Goal: Information Seeking & Learning: Check status

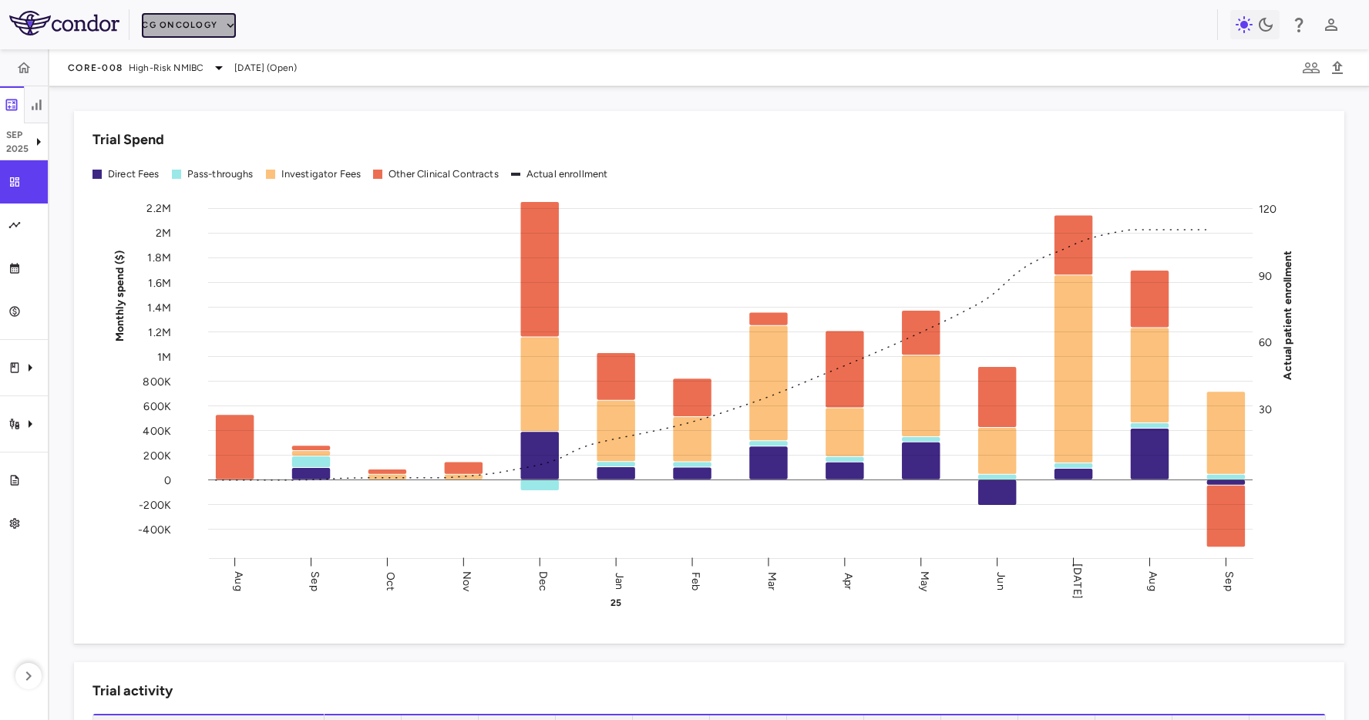
click at [185, 29] on button "CG Oncology" at bounding box center [189, 25] width 94 height 25
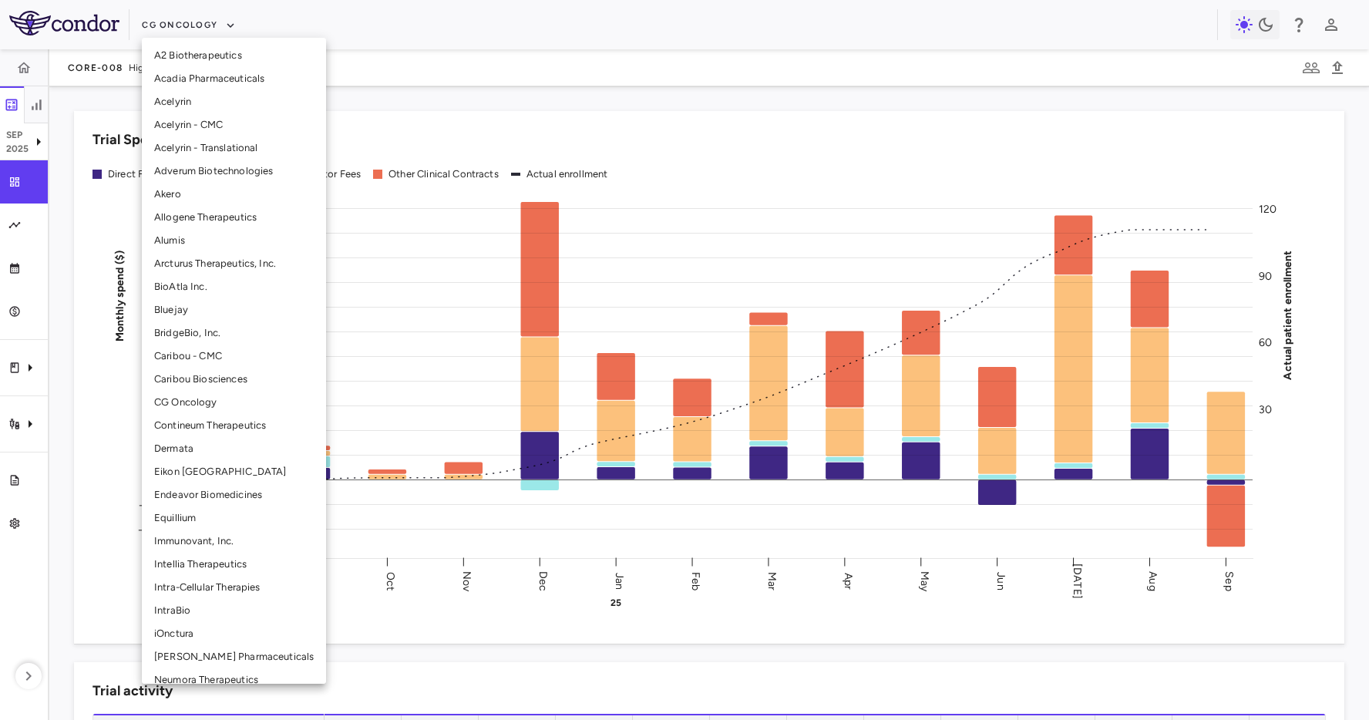
click at [210, 339] on li "BridgeBio, Inc." at bounding box center [234, 332] width 184 height 23
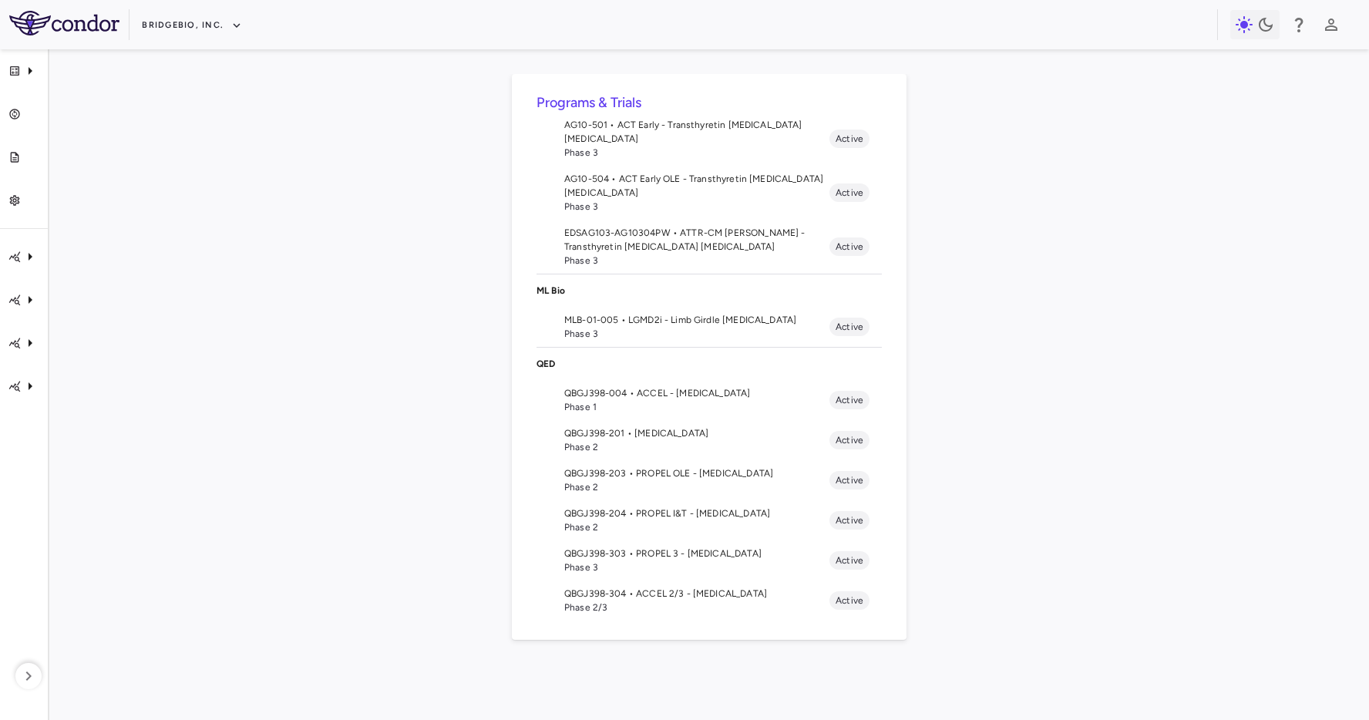
scroll to position [206, 0]
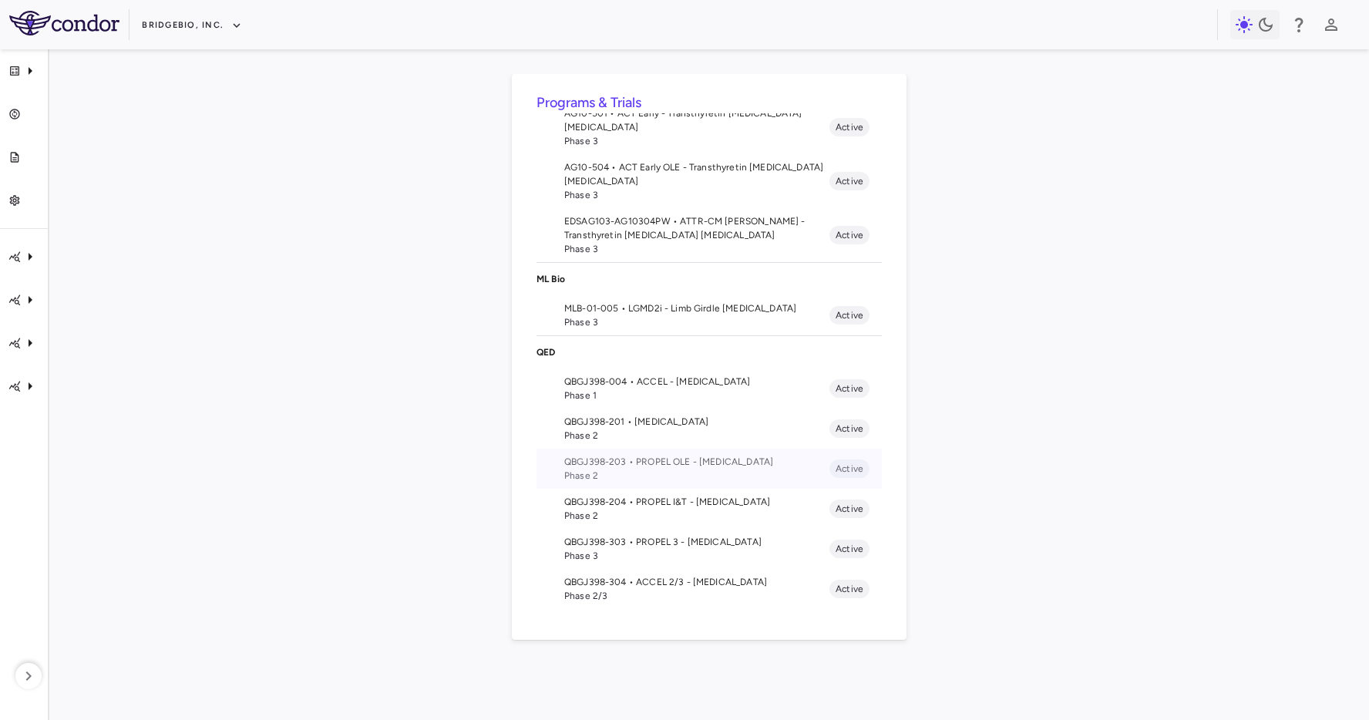
click at [713, 462] on span "QBGJ398-203 • PROPEL OLE - [MEDICAL_DATA]" at bounding box center [696, 462] width 265 height 14
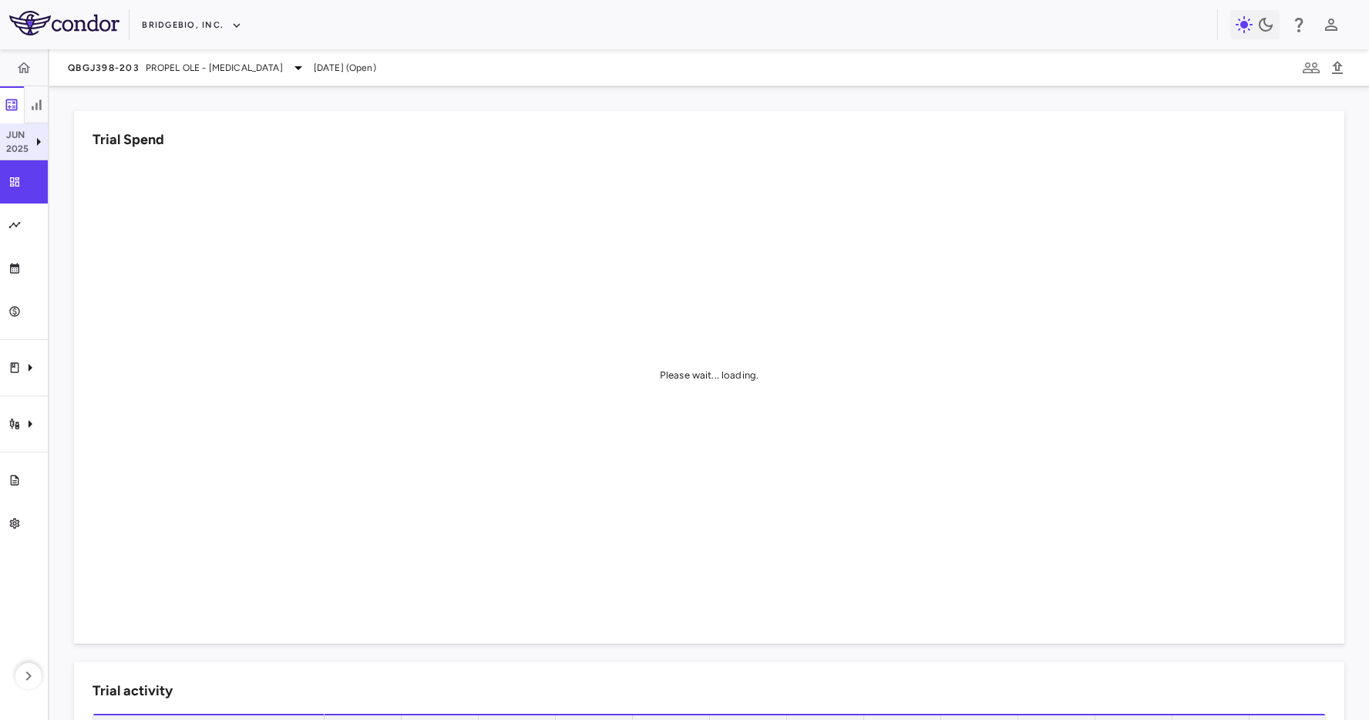
click at [12, 139] on p "Jun" at bounding box center [17, 135] width 23 height 14
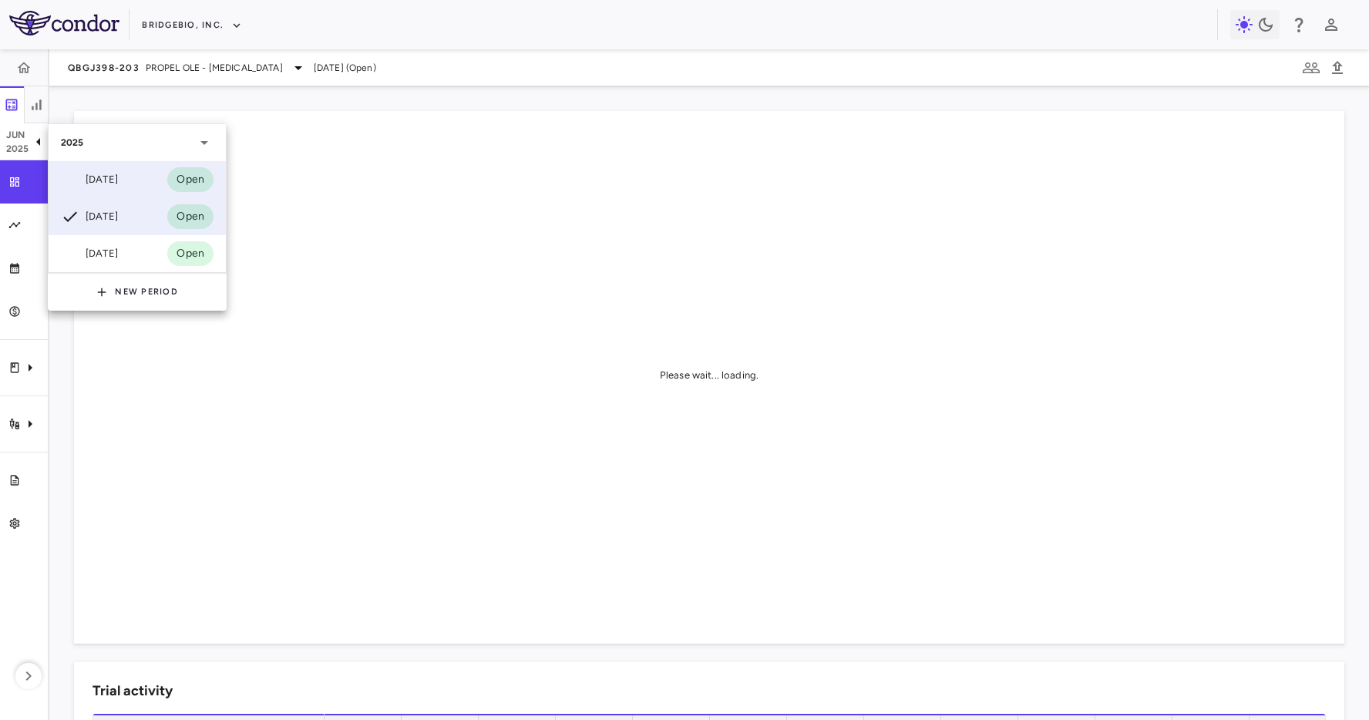
click at [94, 188] on div "[DATE]" at bounding box center [89, 179] width 57 height 19
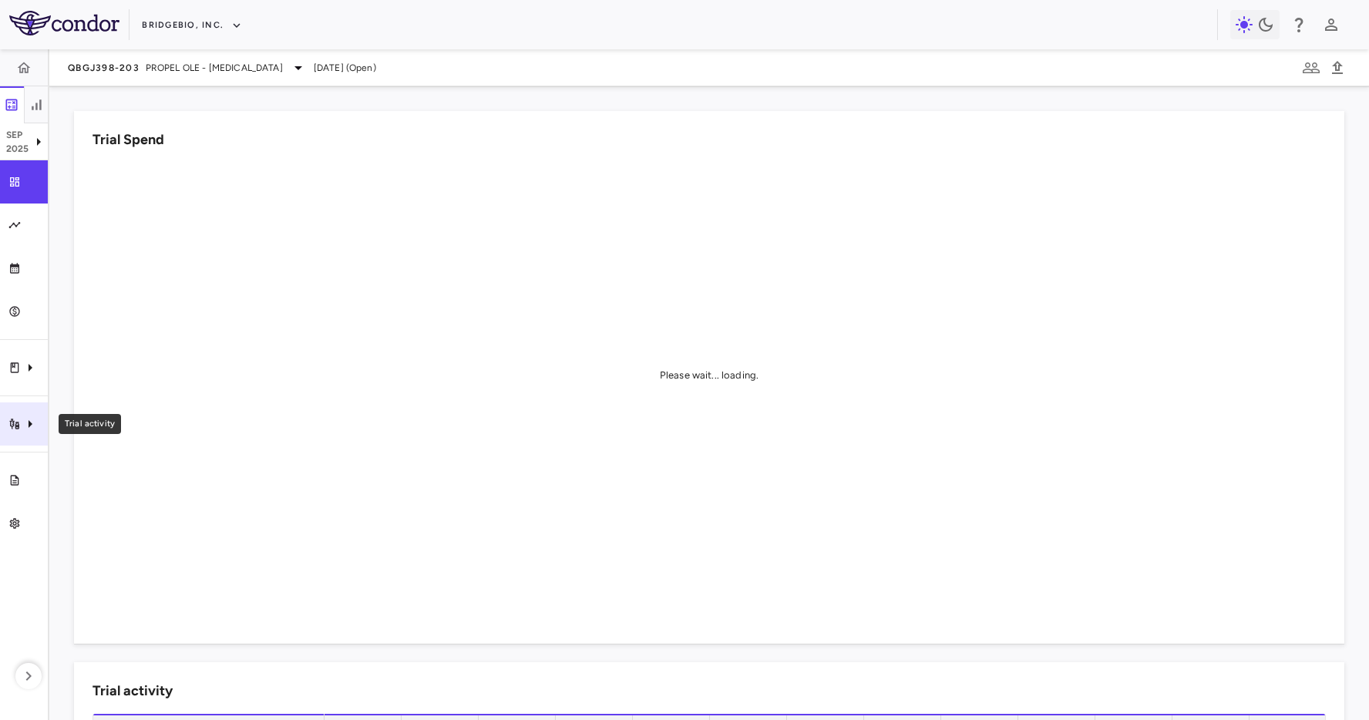
click at [31, 416] on icon "Trial activity" at bounding box center [30, 424] width 19 height 19
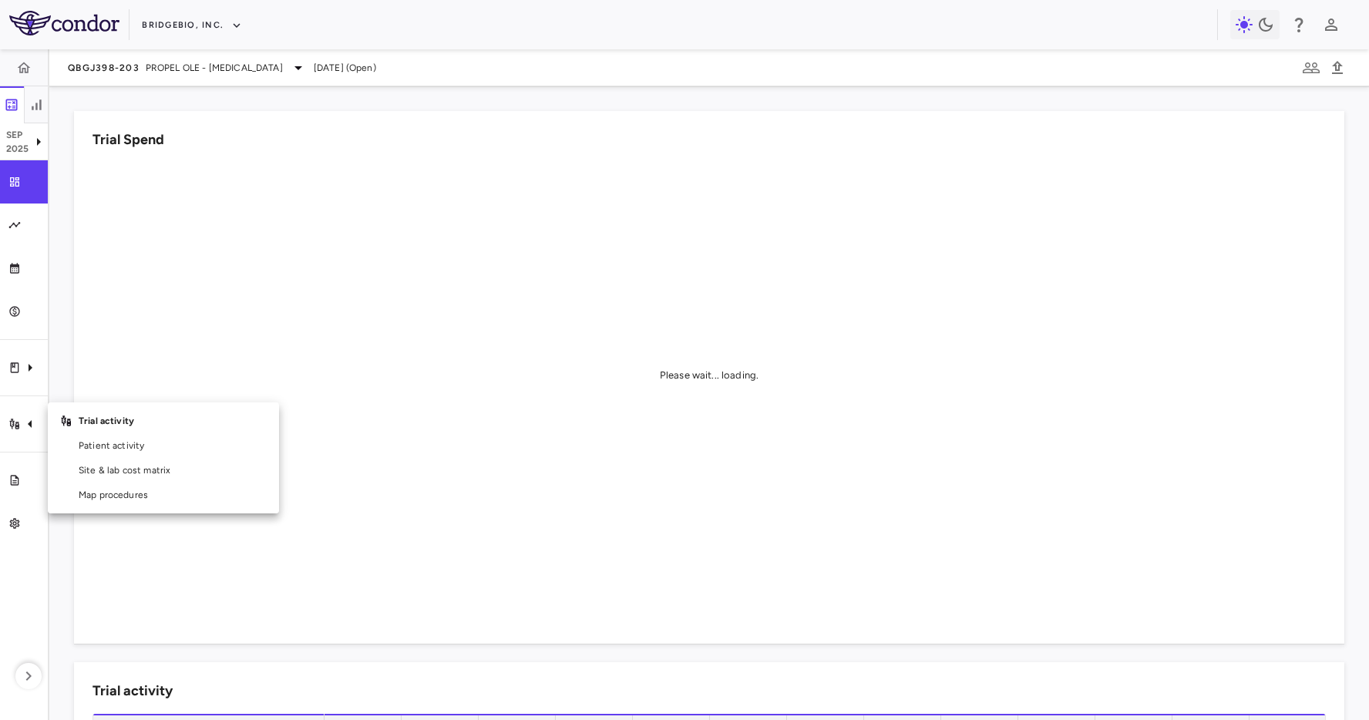
click at [667, 244] on div at bounding box center [684, 360] width 1369 height 720
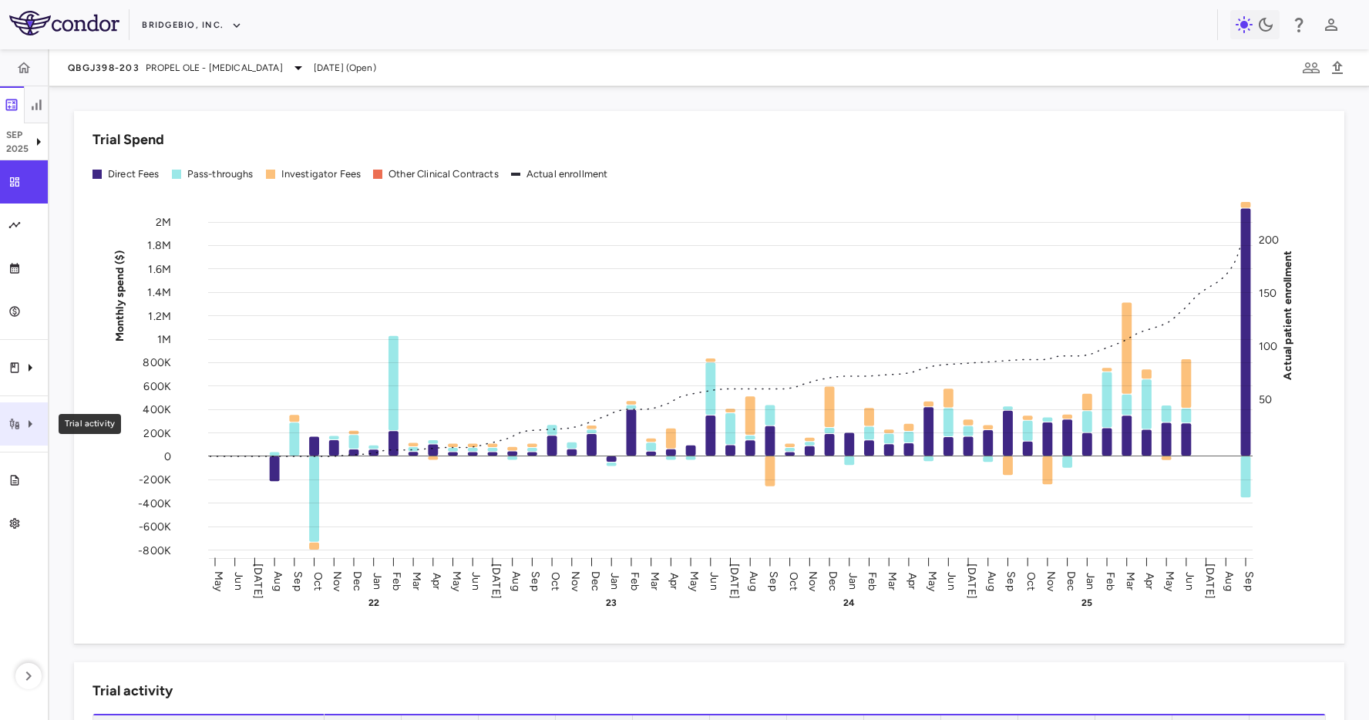
click at [29, 433] on div "Trial activity" at bounding box center [24, 423] width 48 height 43
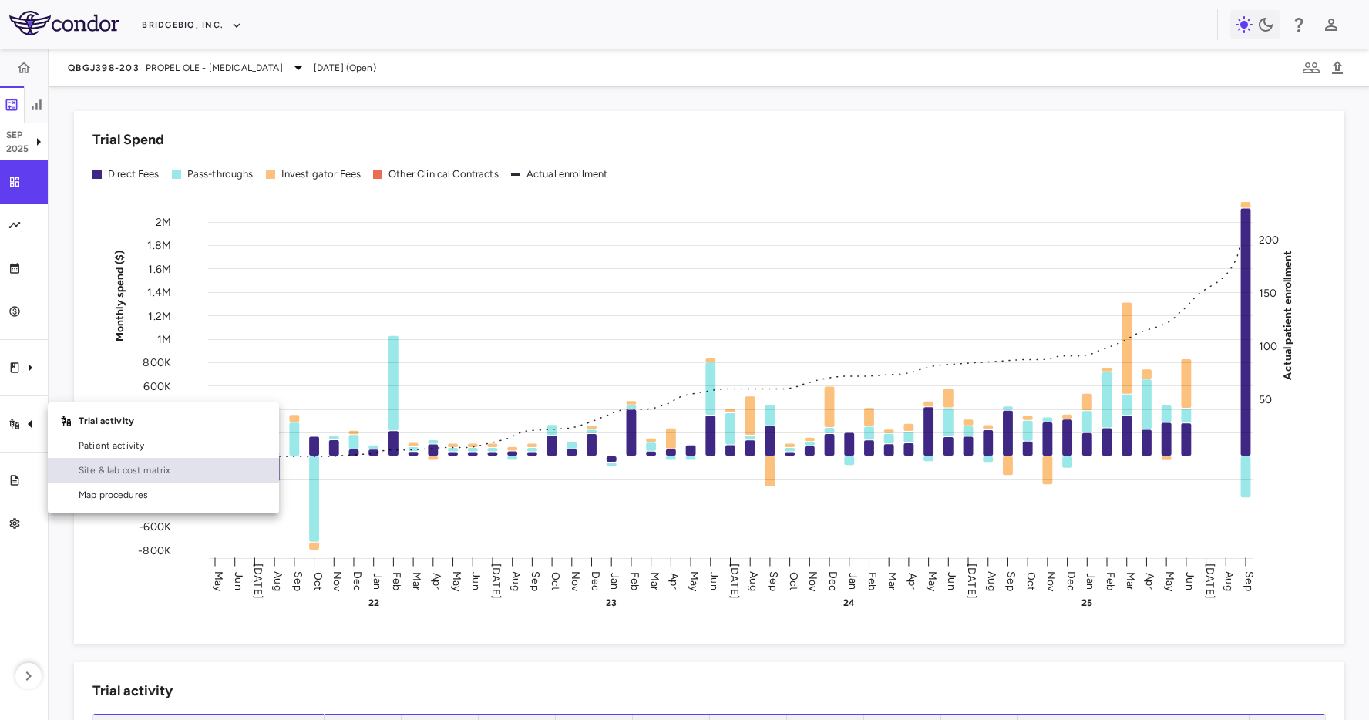
click at [119, 468] on span "Site & lab cost matrix" at bounding box center [173, 470] width 188 height 14
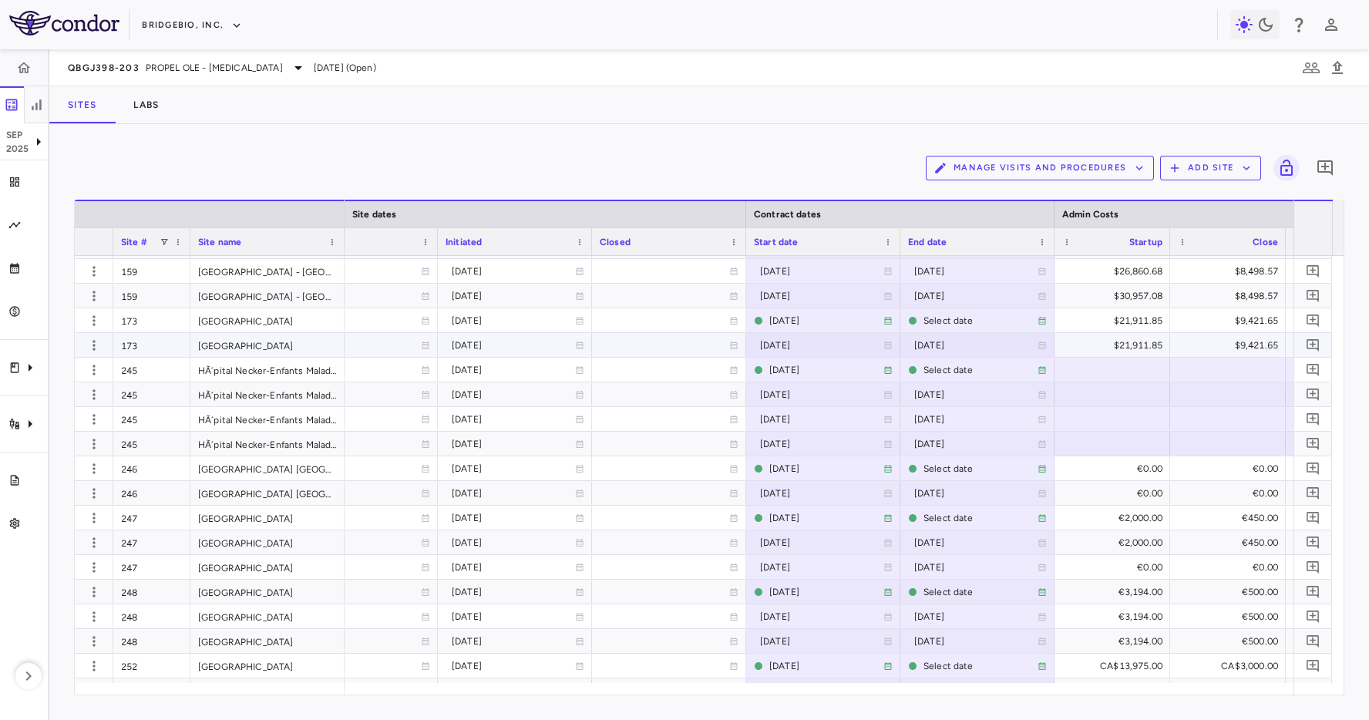
scroll to position [0, 1215]
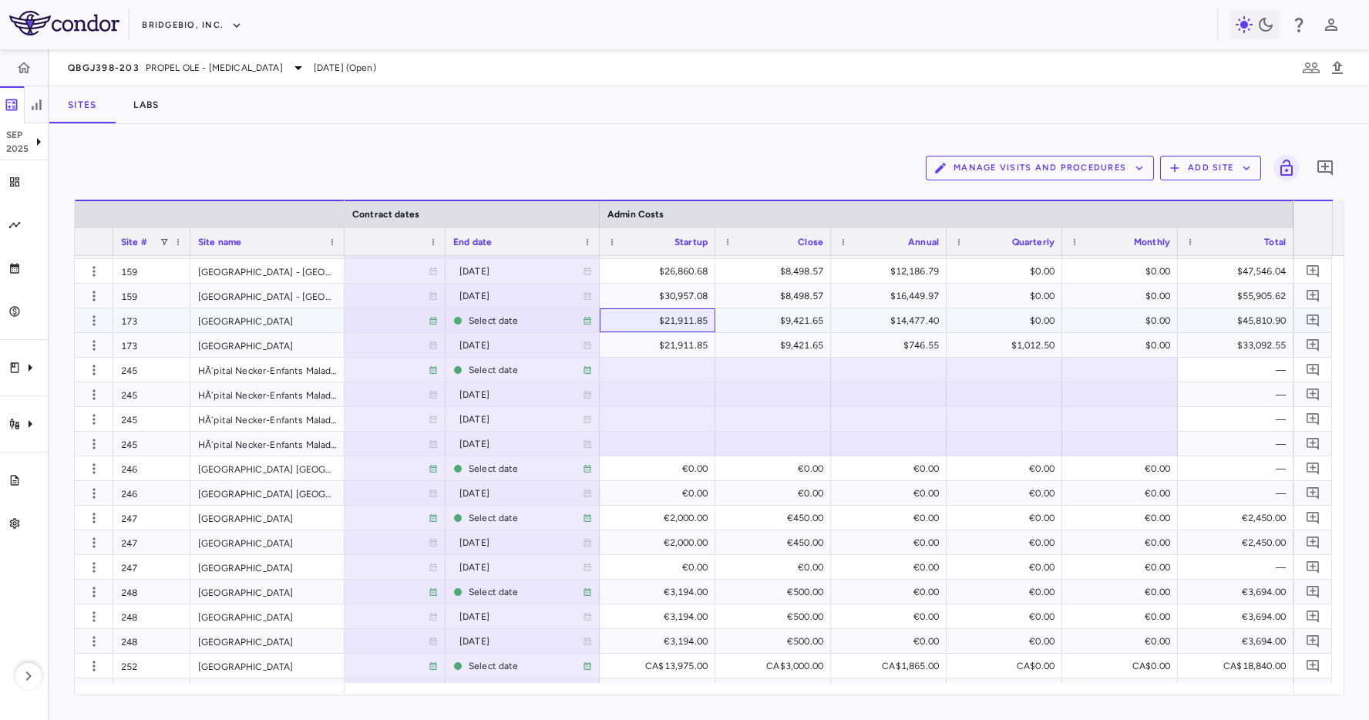
click at [671, 321] on div "$21,911.85" at bounding box center [661, 320] width 94 height 25
click at [861, 86] on div "Sites Labs" at bounding box center [709, 104] width 1320 height 37
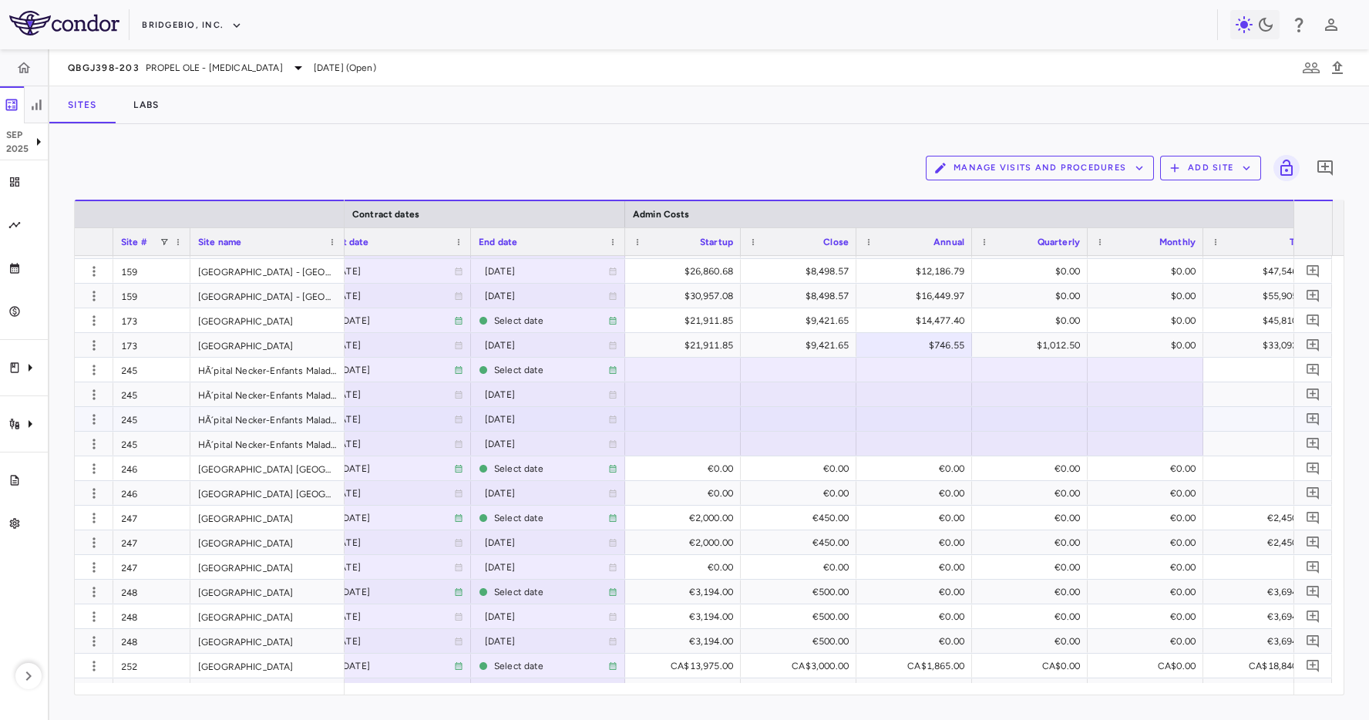
scroll to position [0, 1395]
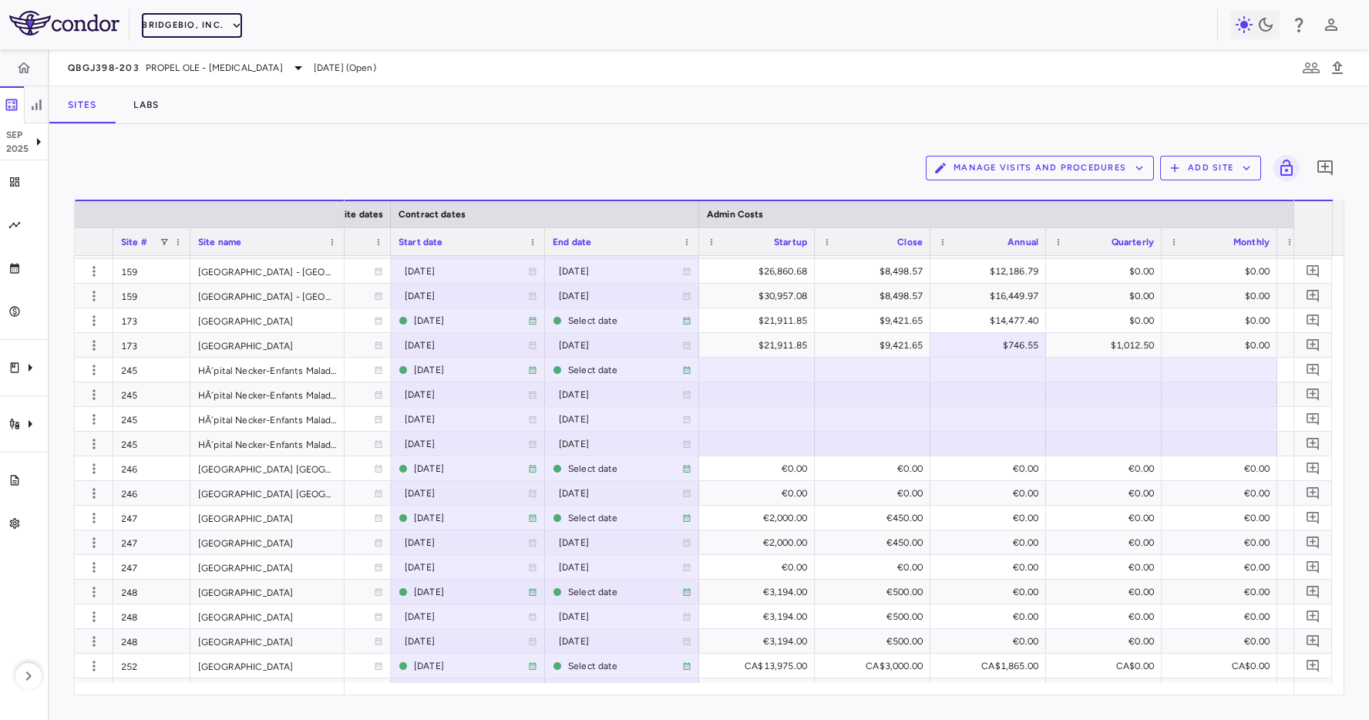
click at [164, 22] on button "BridgeBio, Inc." at bounding box center [192, 25] width 100 height 25
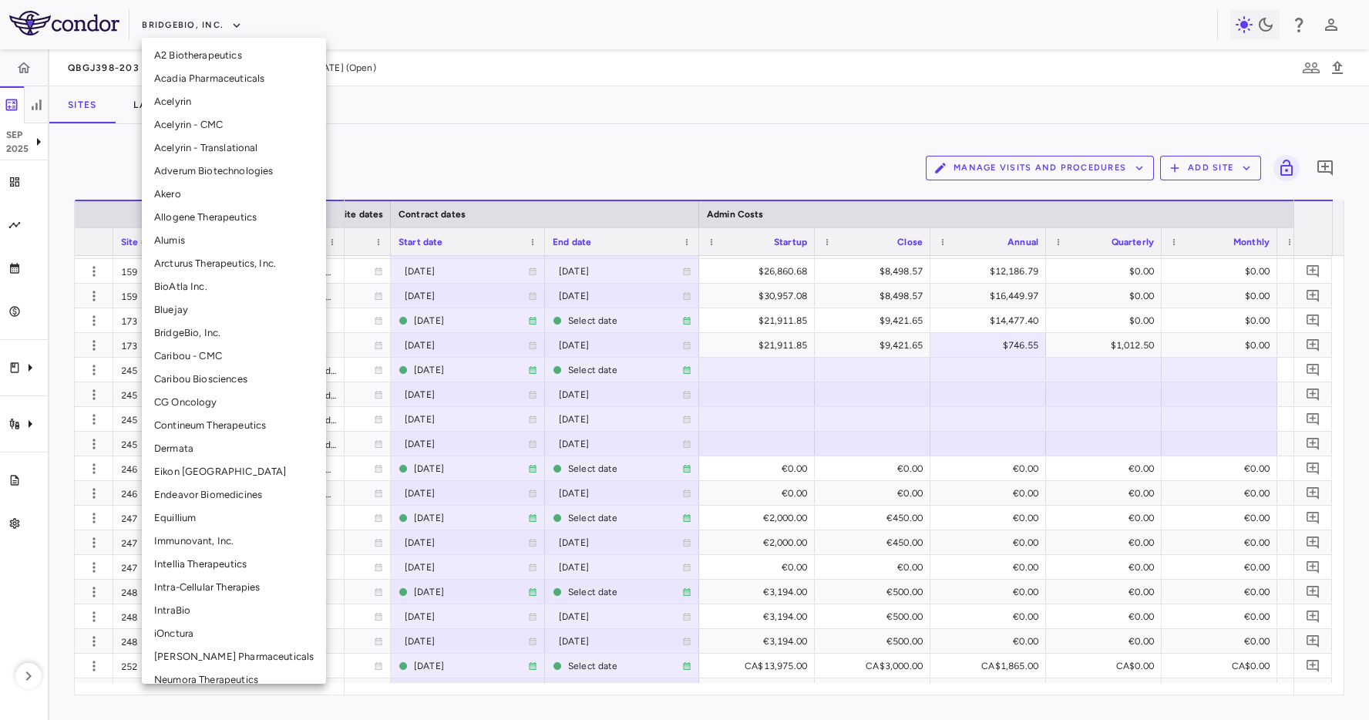
click at [203, 401] on li "CG Oncology" at bounding box center [234, 402] width 184 height 23
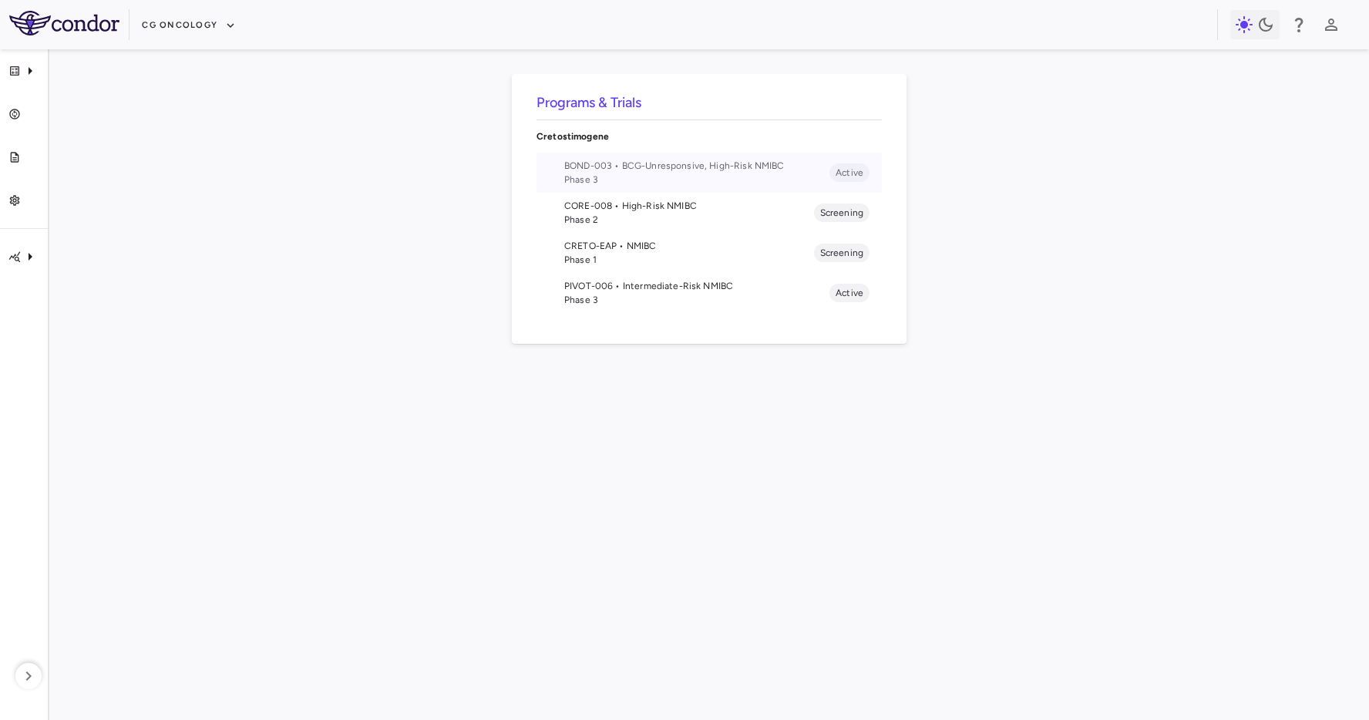
click at [622, 183] on span "Phase 3" at bounding box center [696, 180] width 265 height 14
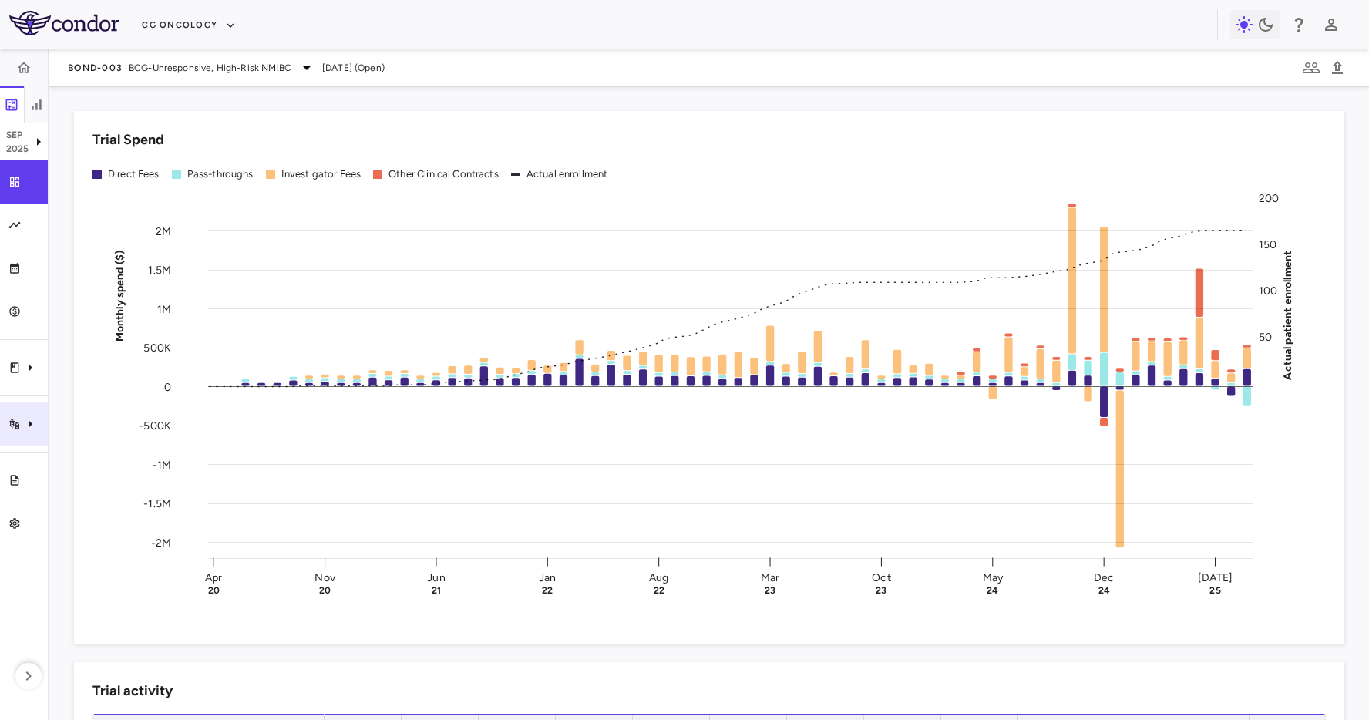
click at [13, 409] on div "Trial activity" at bounding box center [24, 423] width 48 height 43
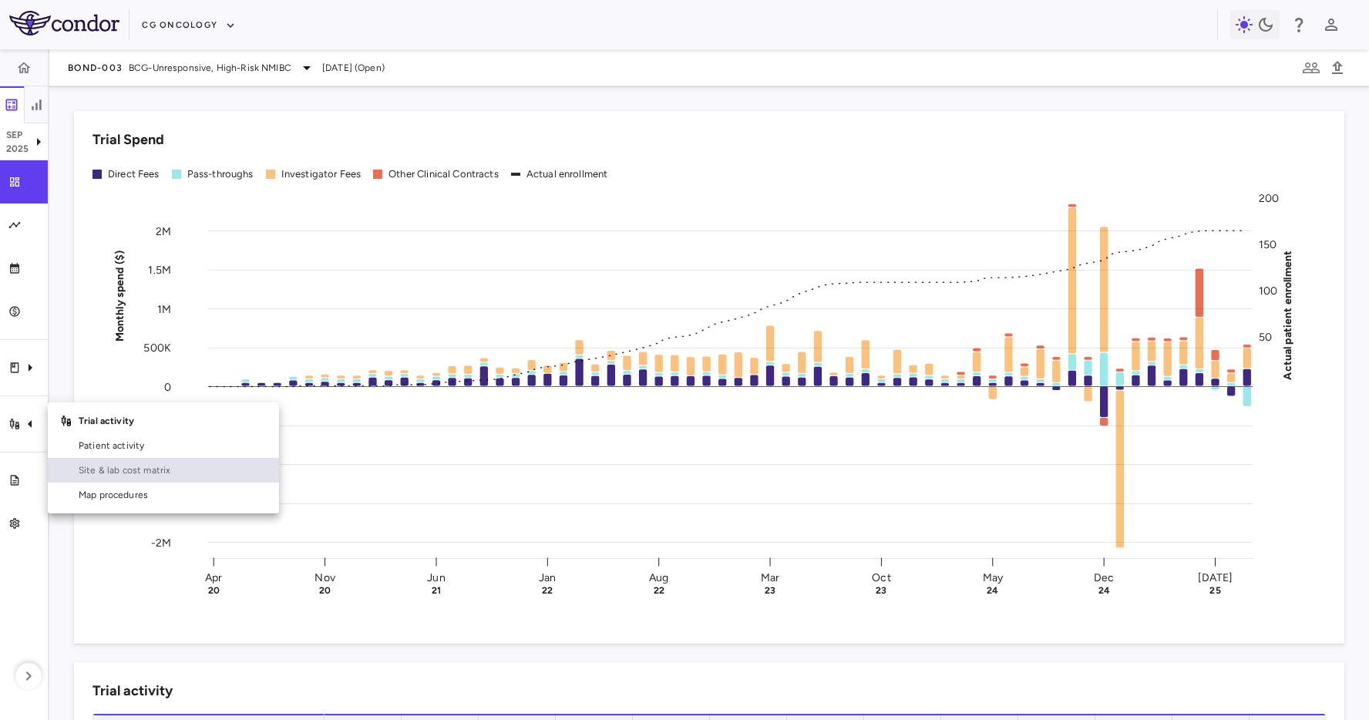
click at [153, 466] on span "Site & lab cost matrix" at bounding box center [173, 470] width 188 height 14
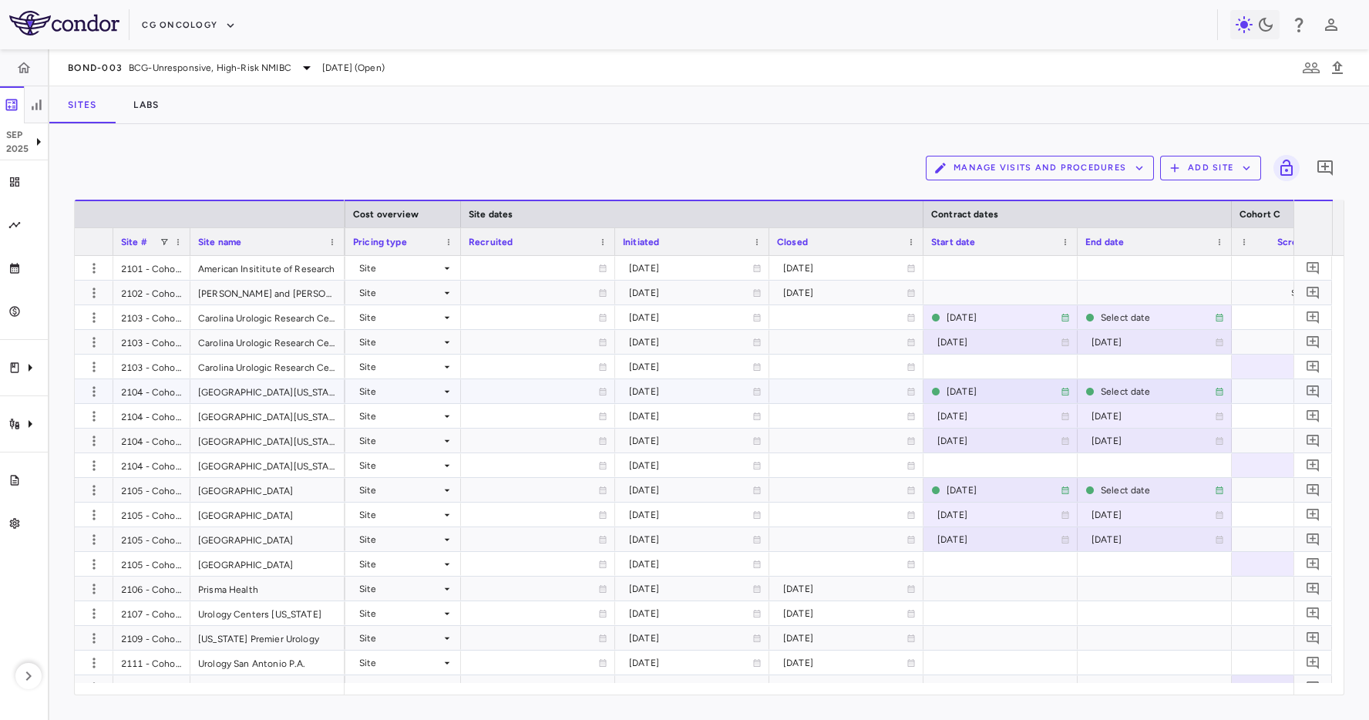
scroll to position [0, 893]
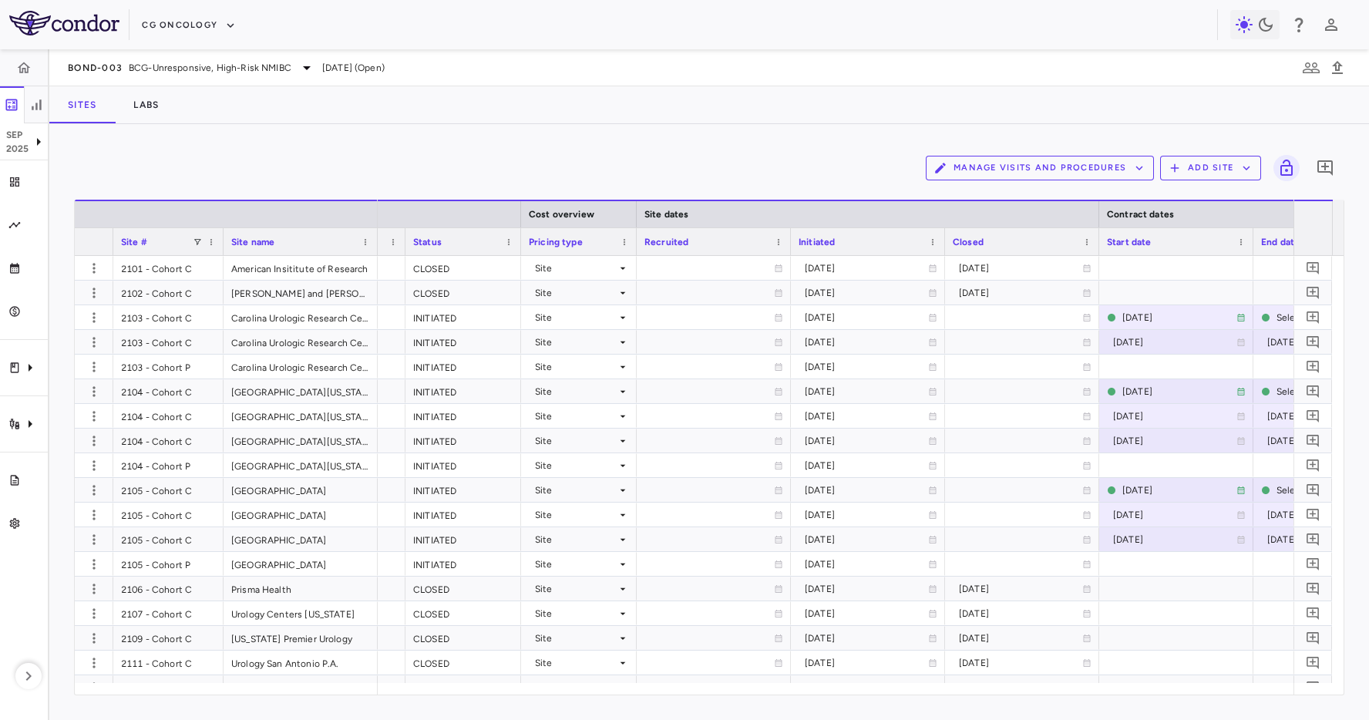
drag, startPoint x: 186, startPoint y: 241, endPoint x: 219, endPoint y: 244, distance: 33.3
click at [220, 244] on div at bounding box center [223, 241] width 6 height 27
click at [203, 249] on div "Site #" at bounding box center [168, 241] width 95 height 27
click at [200, 241] on span at bounding box center [197, 241] width 9 height 9
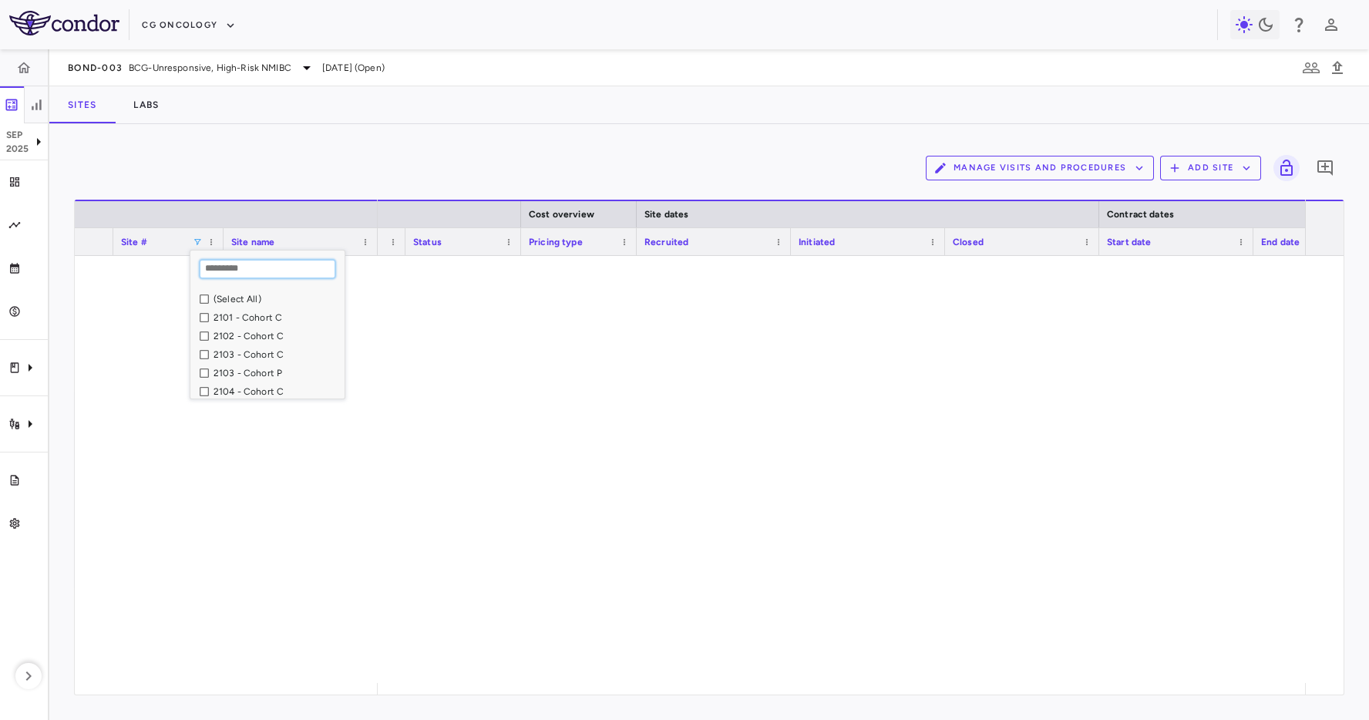
click at [257, 274] on input "Search filter values" at bounding box center [268, 269] width 136 height 19
type input "****"
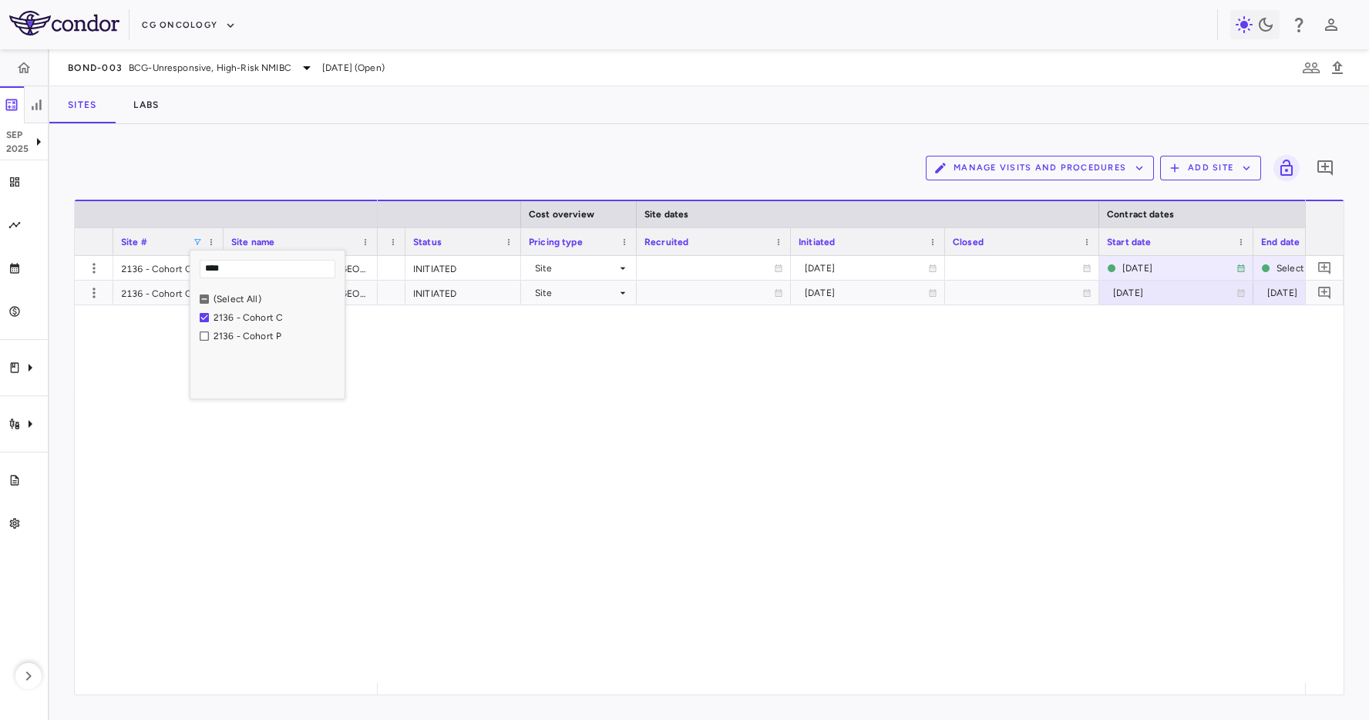
click at [520, 488] on div "USD [PERSON_NAME] INITIATED Site [DATE] [DATE] Select date $61,800.00 USD [PERS…" at bounding box center [841, 469] width 927 height 427
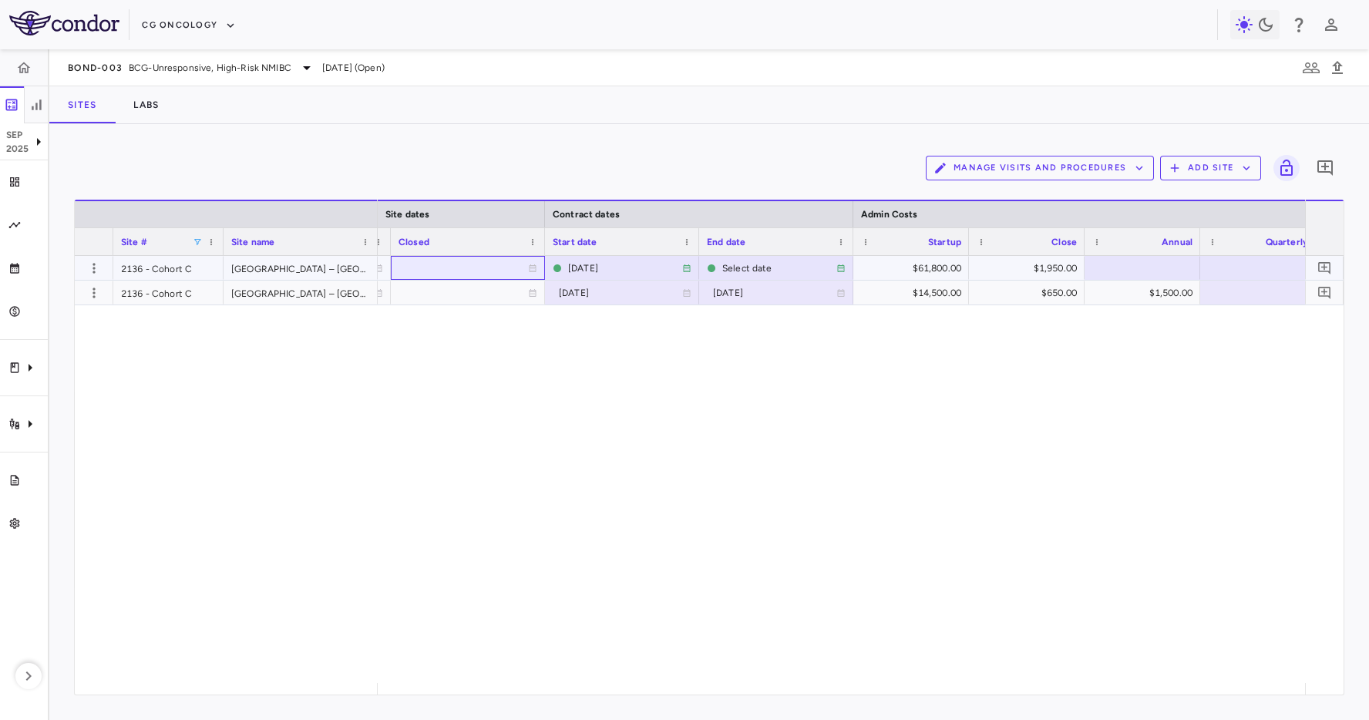
click at [472, 273] on div at bounding box center [468, 268] width 139 height 22
click at [539, 444] on div "**********" at bounding box center [841, 469] width 927 height 427
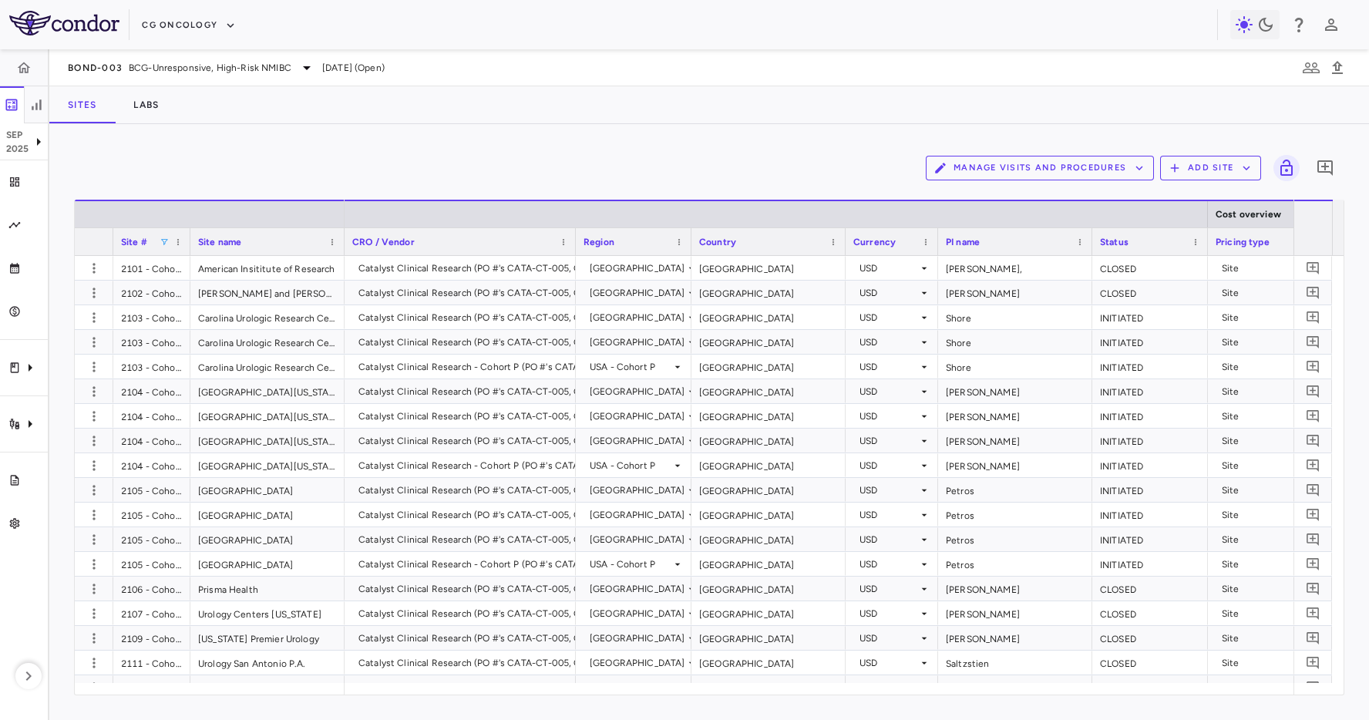
click at [163, 237] on span at bounding box center [164, 241] width 9 height 9
click at [180, 302] on div "(Select All)" at bounding box center [243, 299] width 126 height 11
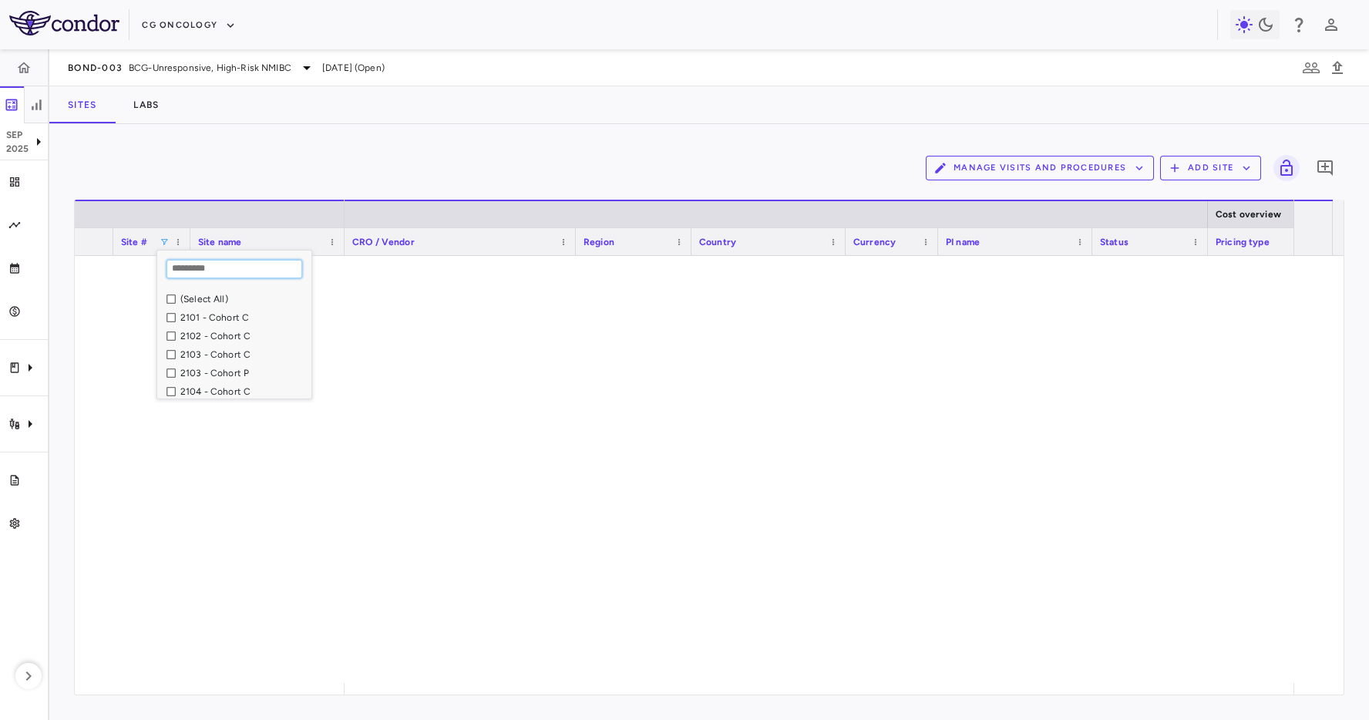
click at [230, 267] on input "Search filter values" at bounding box center [235, 269] width 136 height 19
type input "****"
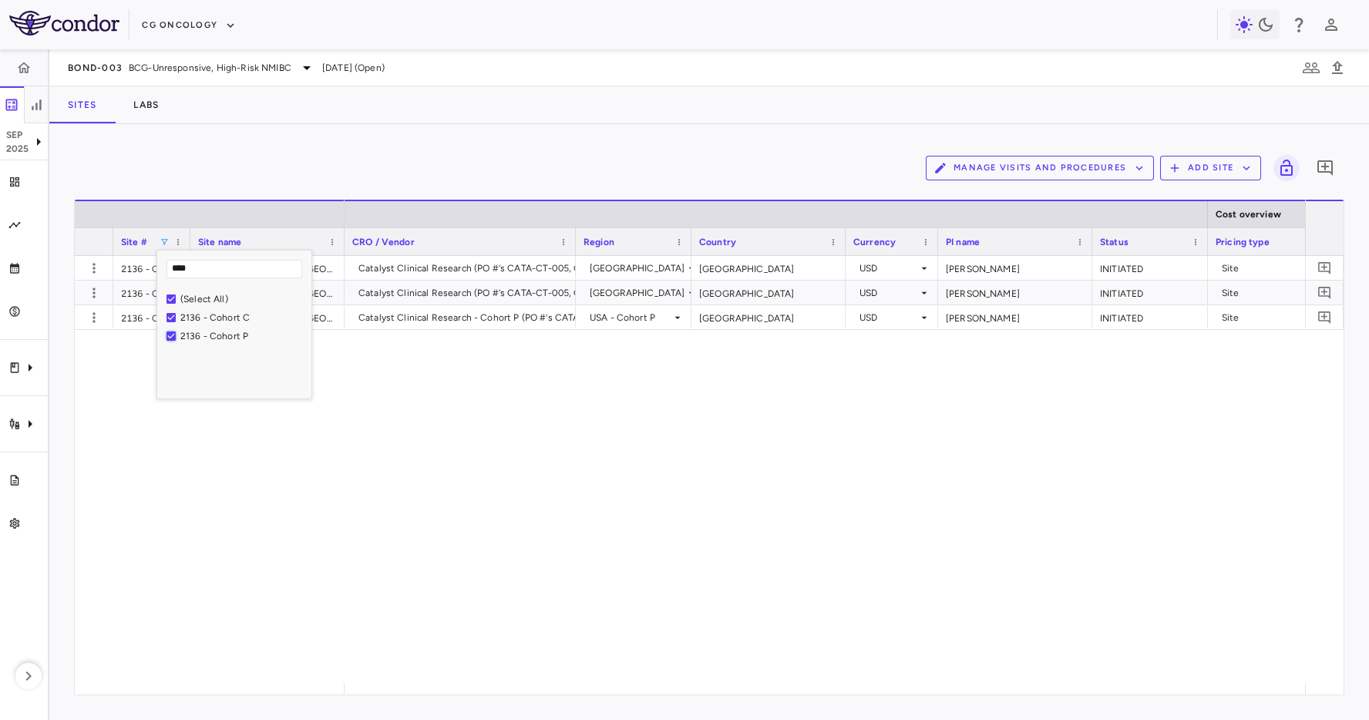
click at [177, 338] on div "2136 - Cohort P" at bounding box center [239, 336] width 145 height 19
click at [801, 466] on div "Catalyst Clinical Research (PO #'s CATA-CT-005, CATA-CT-004, CATA-CT-005a) USA …" at bounding box center [825, 469] width 960 height 427
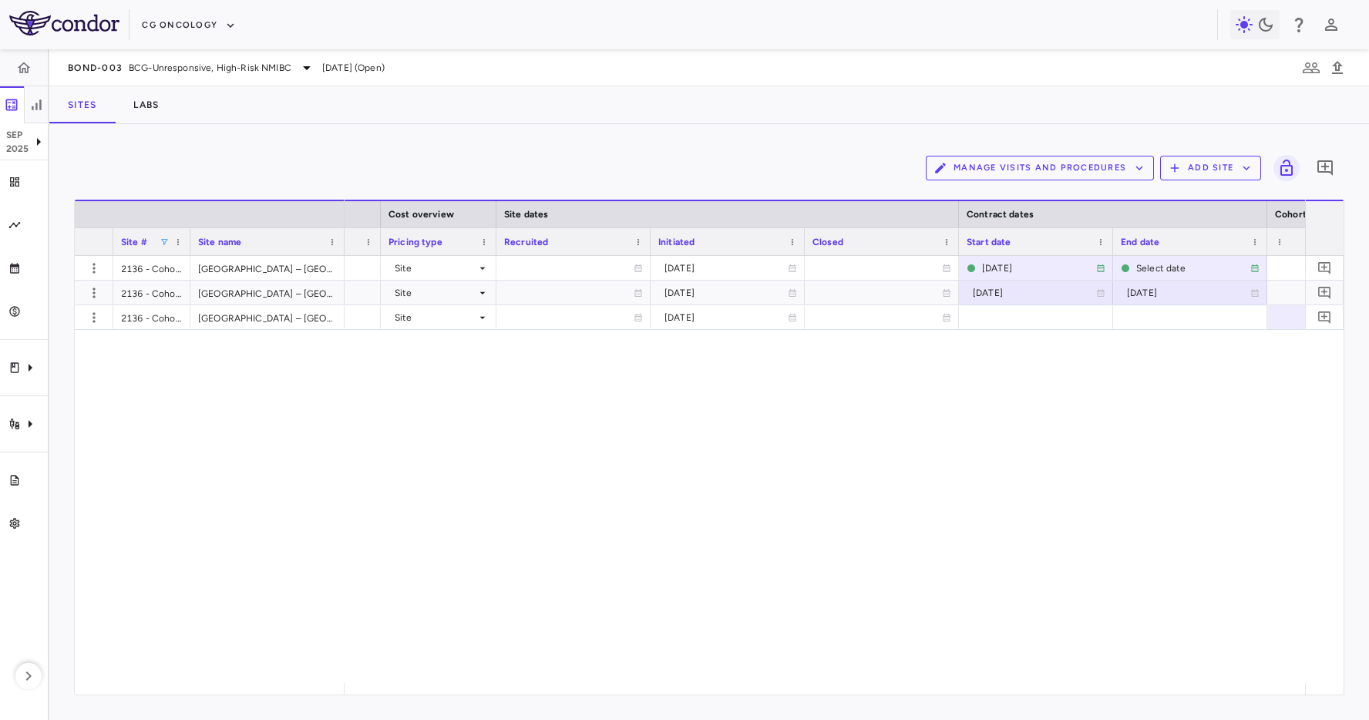
scroll to position [0, 829]
click at [157, 243] on div "Site #" at bounding box center [140, 241] width 39 height 19
click at [150, 244] on span at bounding box center [154, 241] width 9 height 9
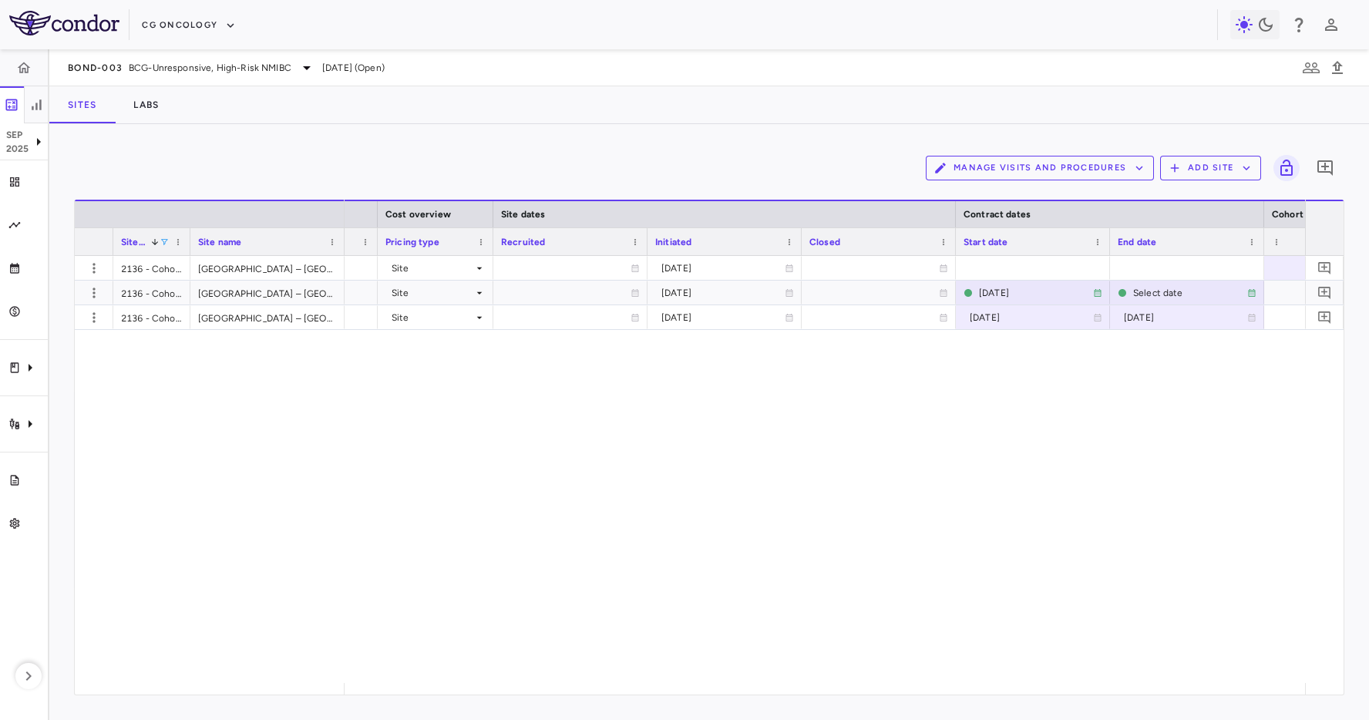
click at [154, 243] on span at bounding box center [154, 241] width 9 height 9
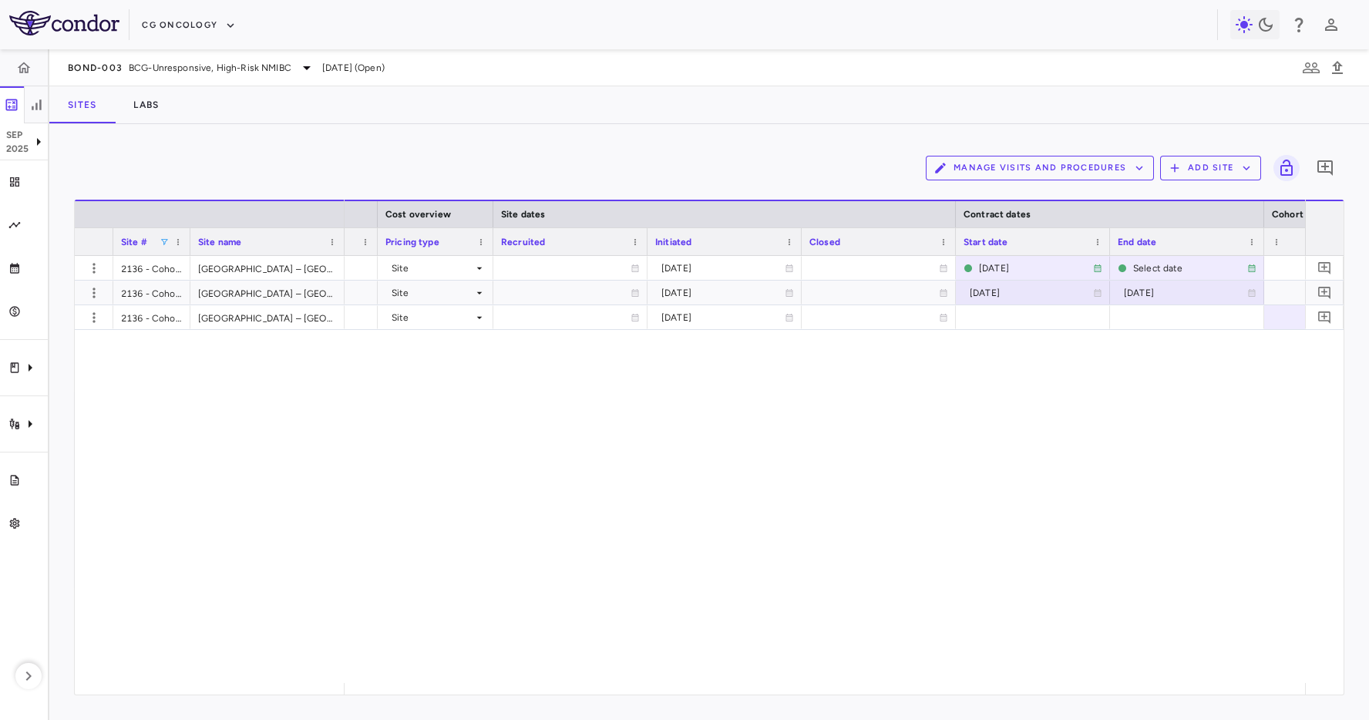
click at [163, 242] on span at bounding box center [164, 241] width 9 height 9
click at [615, 523] on div "Shah INITIATED Site 2023-01-19 2024-05-21 Select date $3,173.30 $3,173.30 Shah …" at bounding box center [825, 469] width 960 height 427
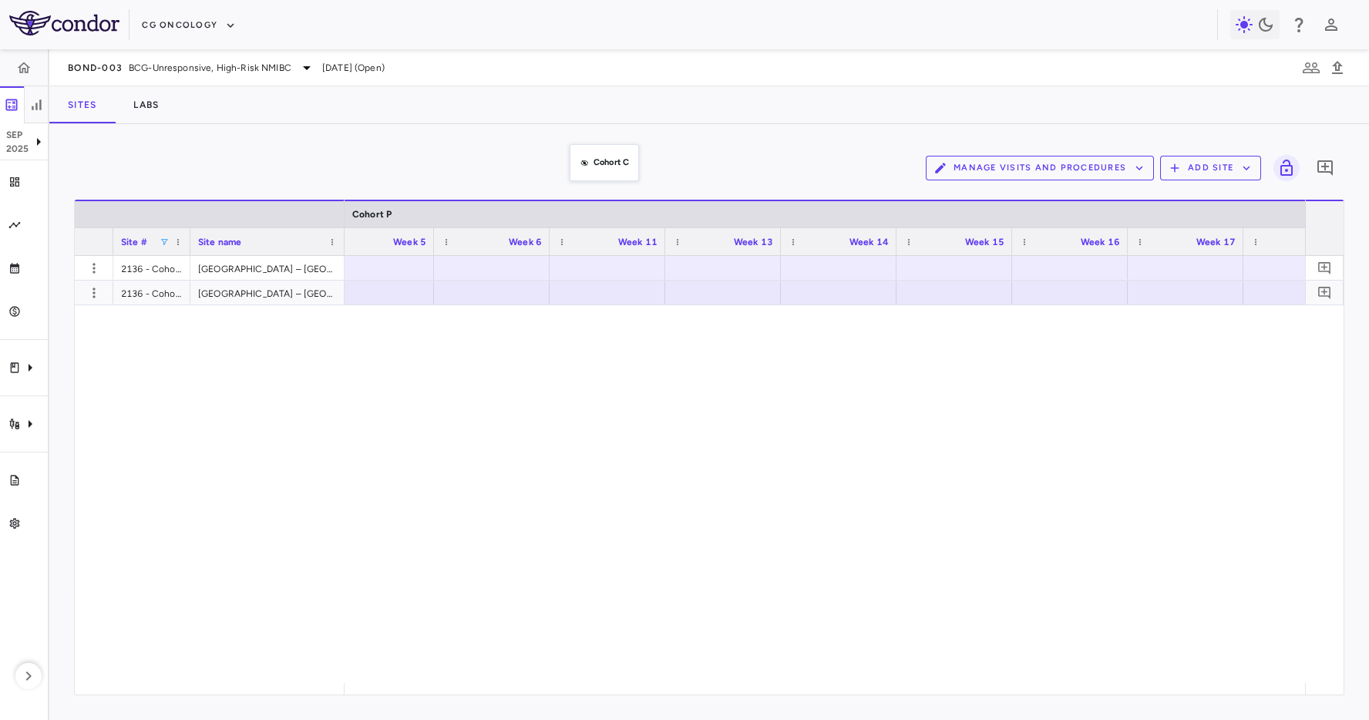
drag, startPoint x: 589, startPoint y: 215, endPoint x: 570, endPoint y: 108, distance: 108.9
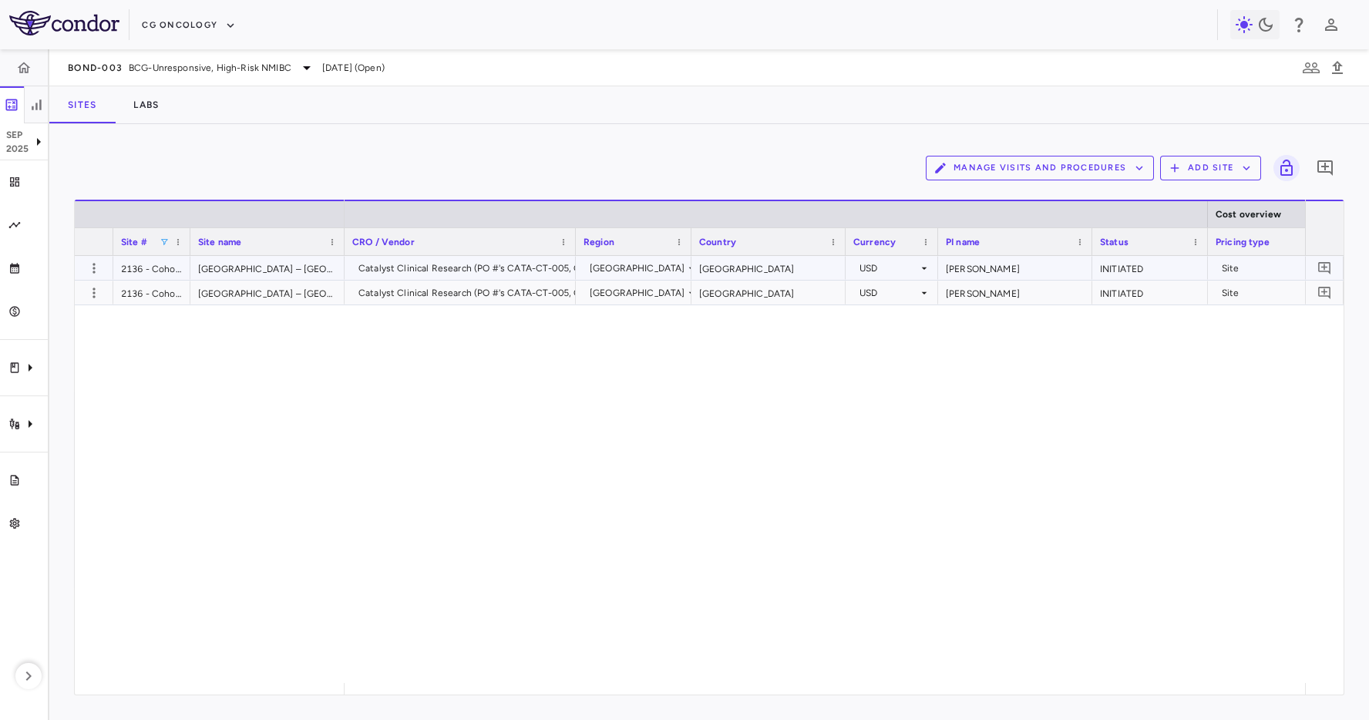
click at [281, 273] on div "[GEOGRAPHIC_DATA] – [GEOGRAPHIC_DATA]" at bounding box center [267, 268] width 154 height 24
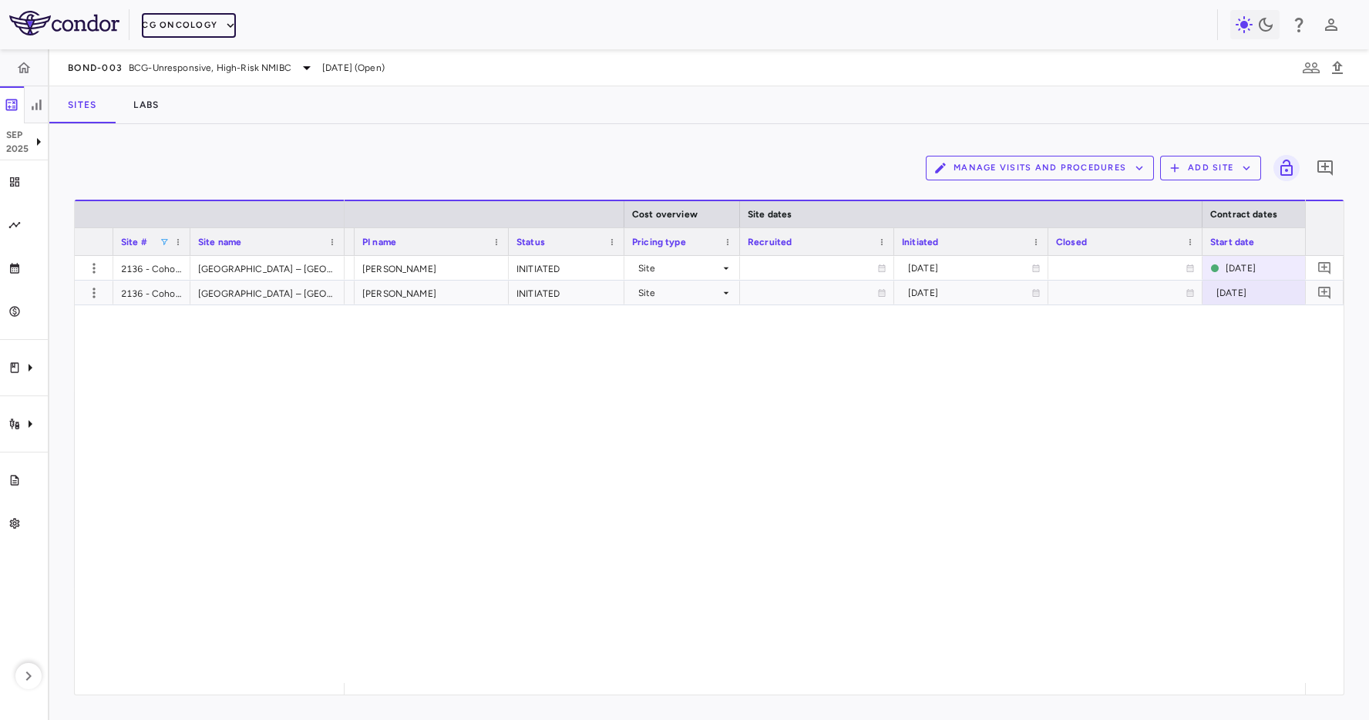
click at [168, 25] on button "CG Oncology" at bounding box center [189, 25] width 94 height 25
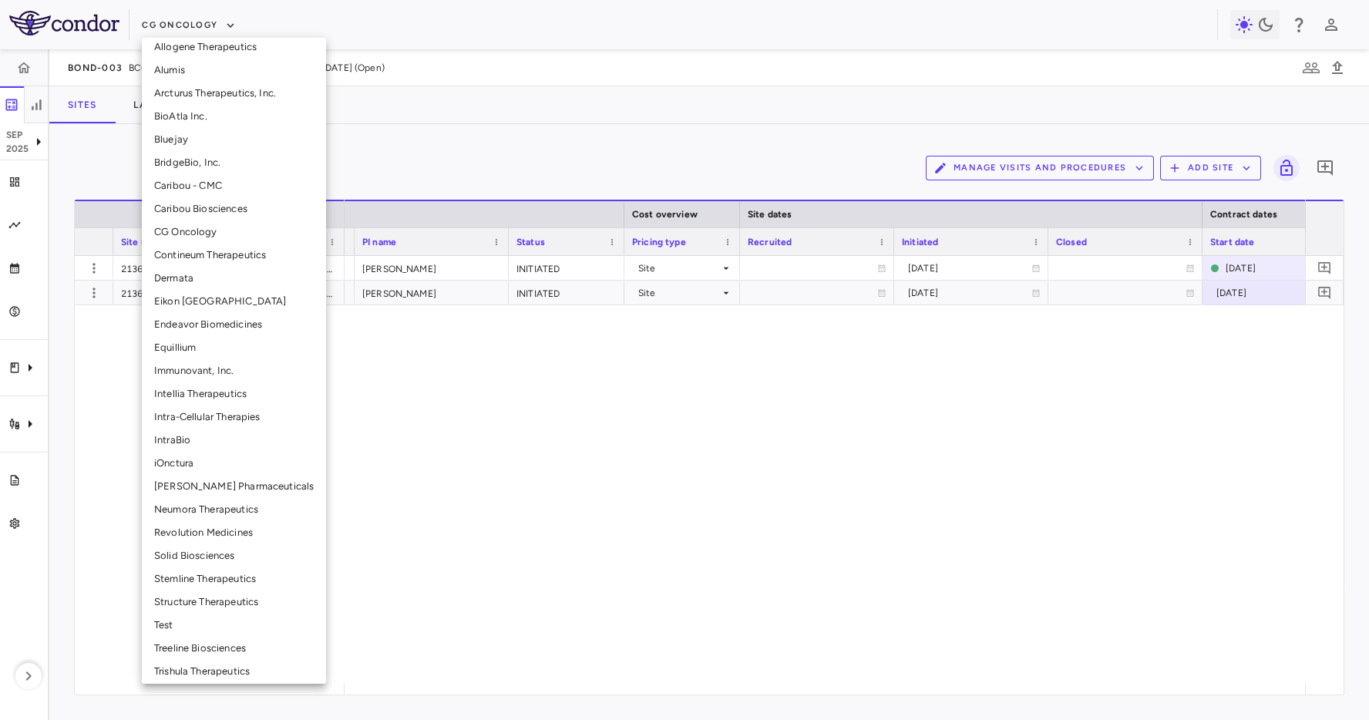
scroll to position [222, 0]
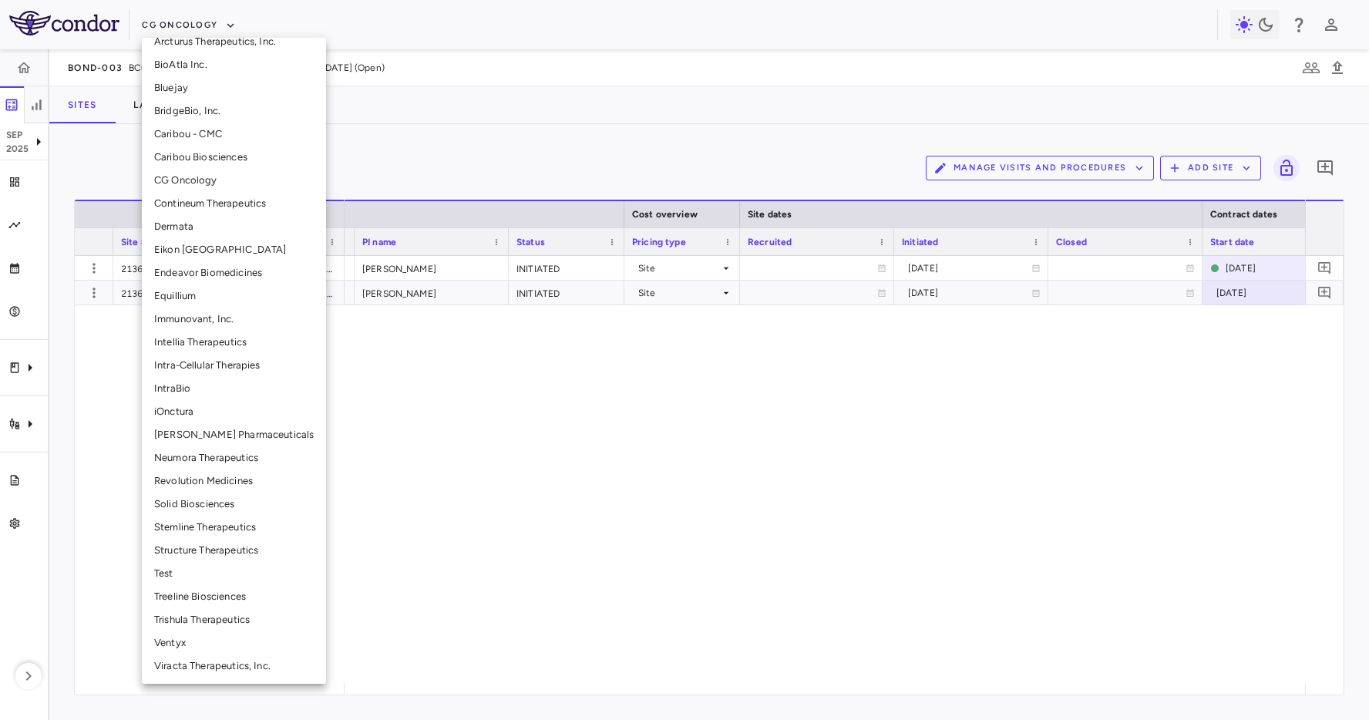
click at [215, 507] on li "Solid Biosciences" at bounding box center [234, 504] width 184 height 23
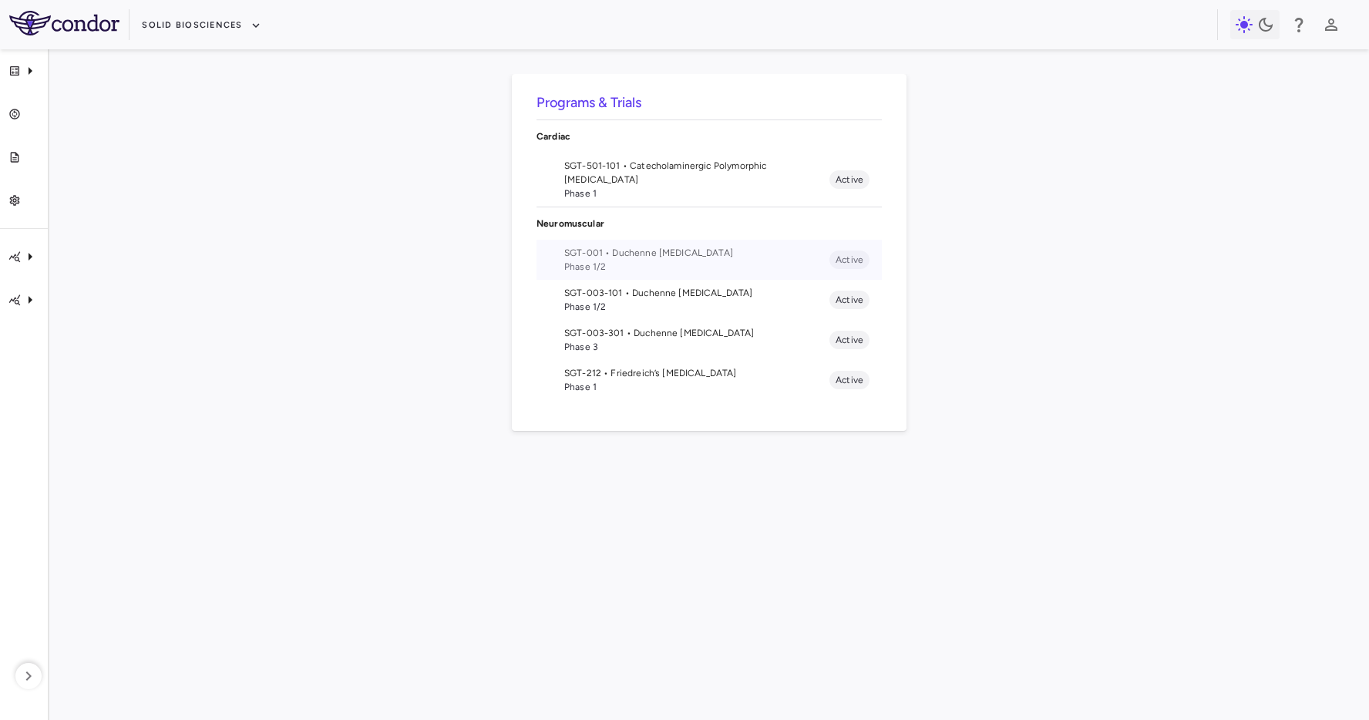
click at [680, 262] on span "Phase 1/2" at bounding box center [696, 267] width 265 height 14
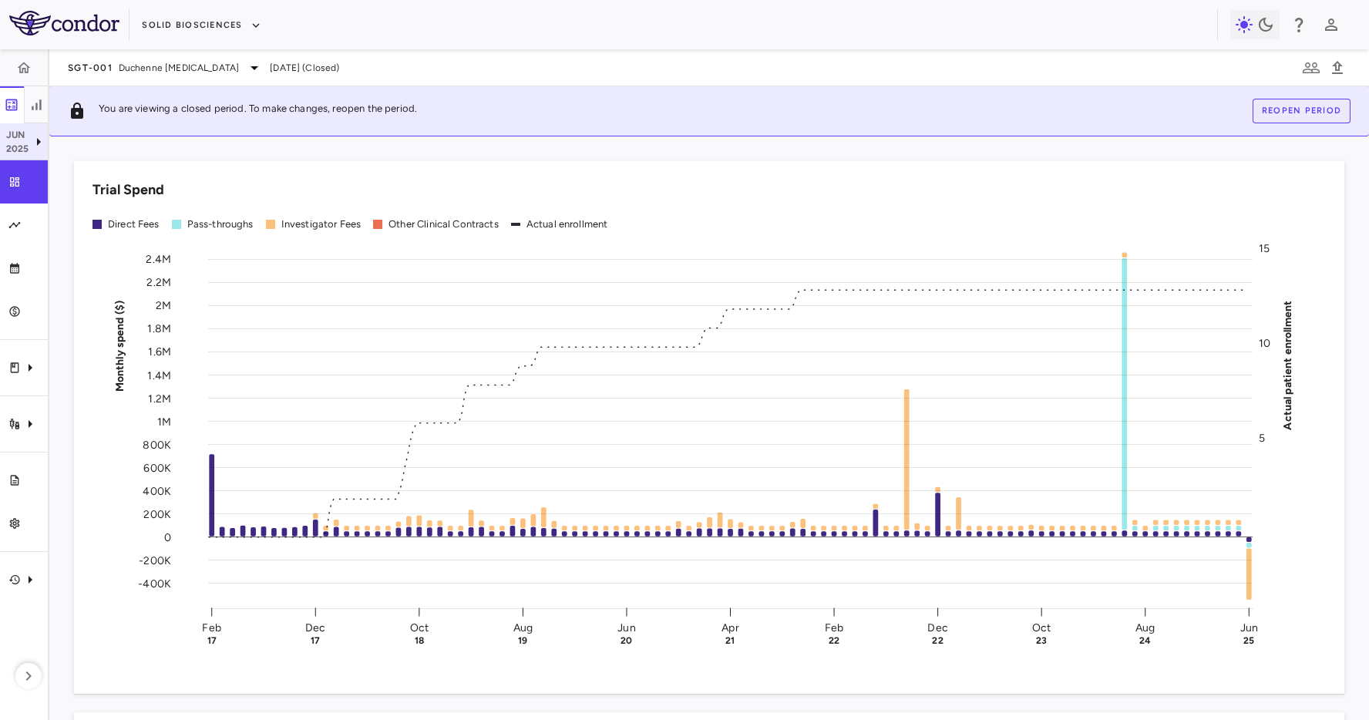
click at [35, 133] on icon at bounding box center [38, 142] width 19 height 19
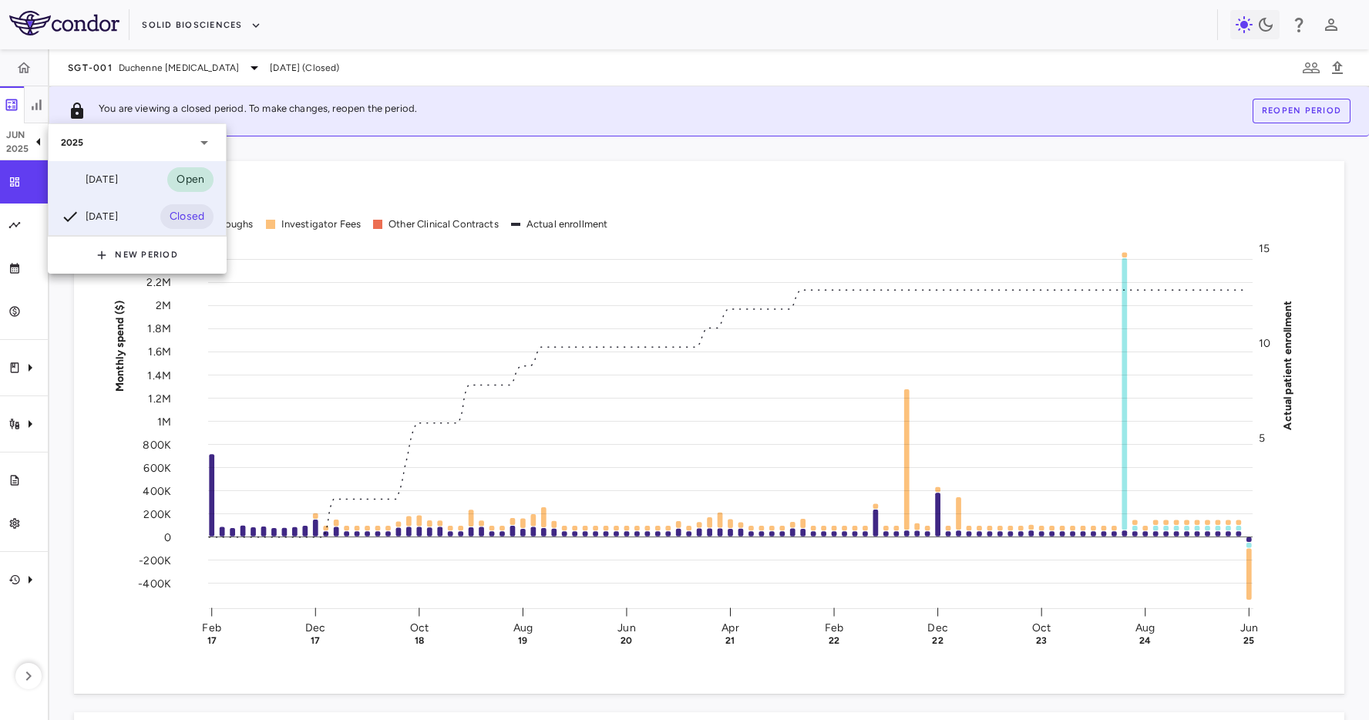
click at [111, 173] on div "[DATE]" at bounding box center [89, 179] width 57 height 19
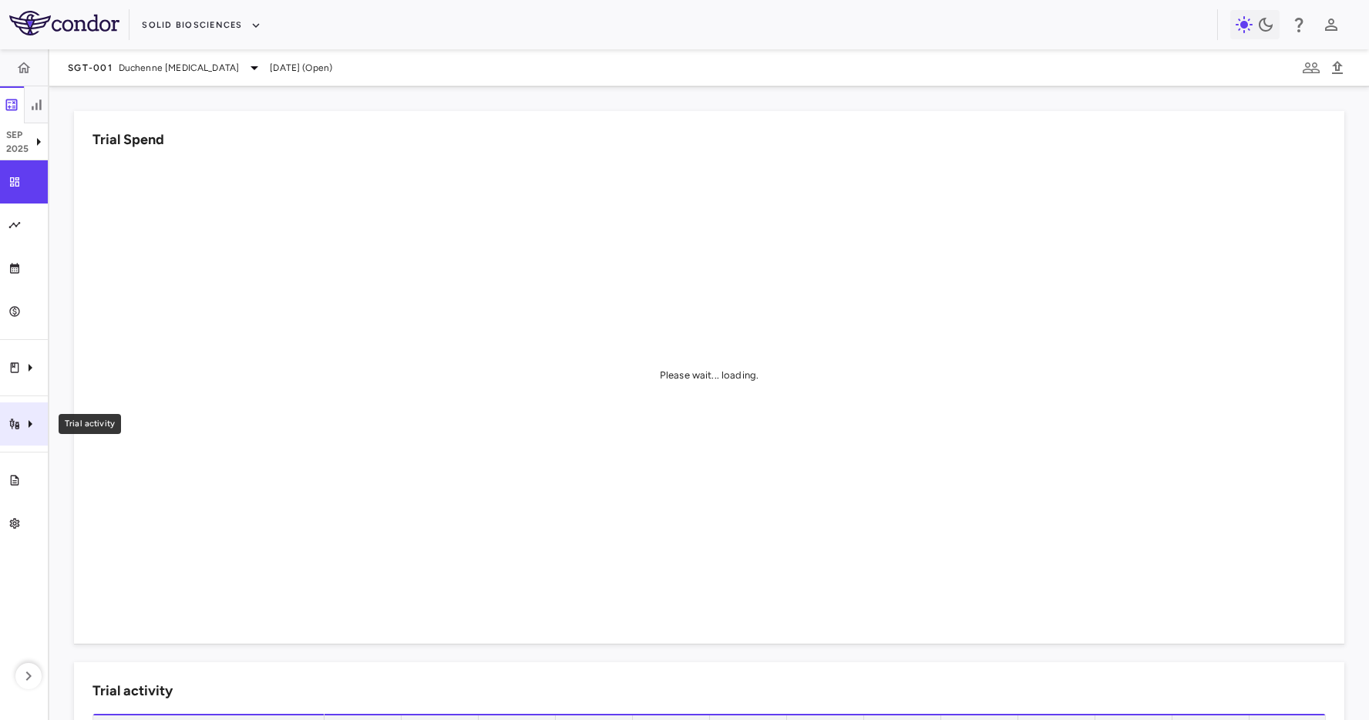
click at [32, 428] on icon "Trial activity" at bounding box center [30, 424] width 19 height 19
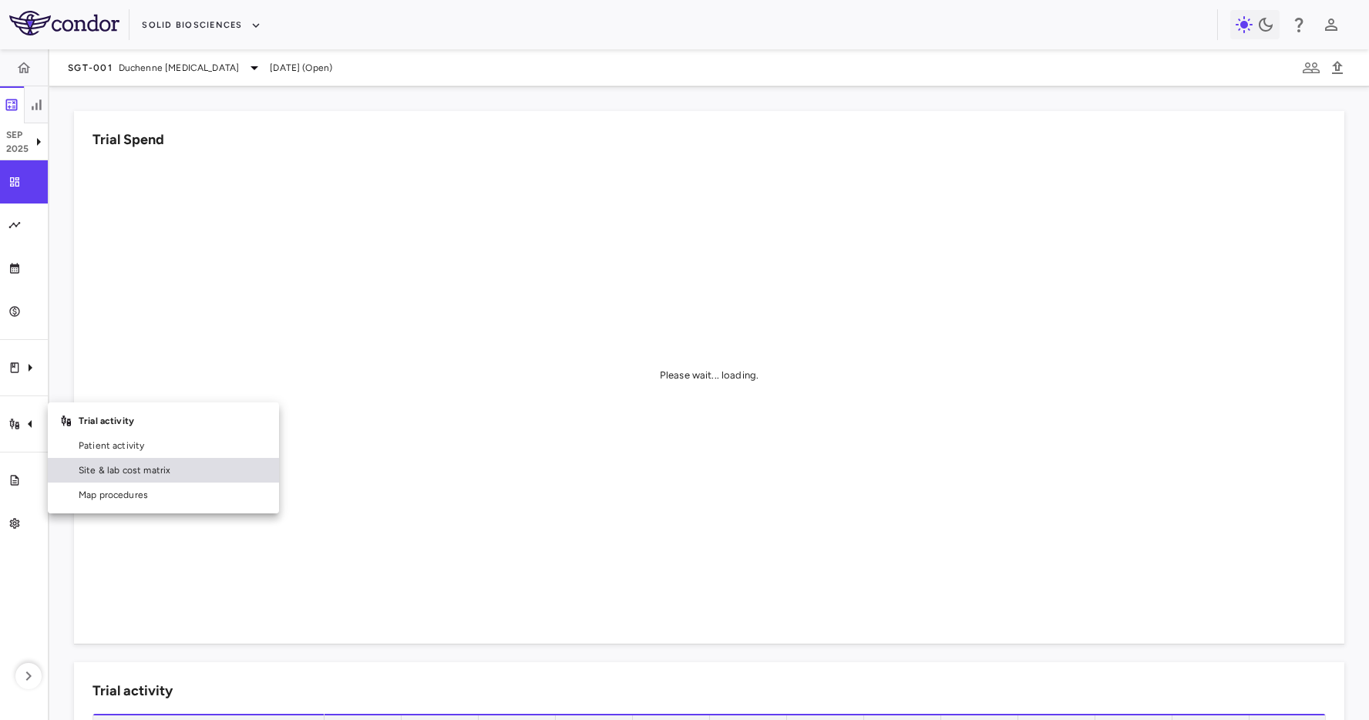
drag, startPoint x: 195, startPoint y: 476, endPoint x: 186, endPoint y: 467, distance: 12.5
click at [195, 476] on span "Site & lab cost matrix" at bounding box center [173, 470] width 188 height 14
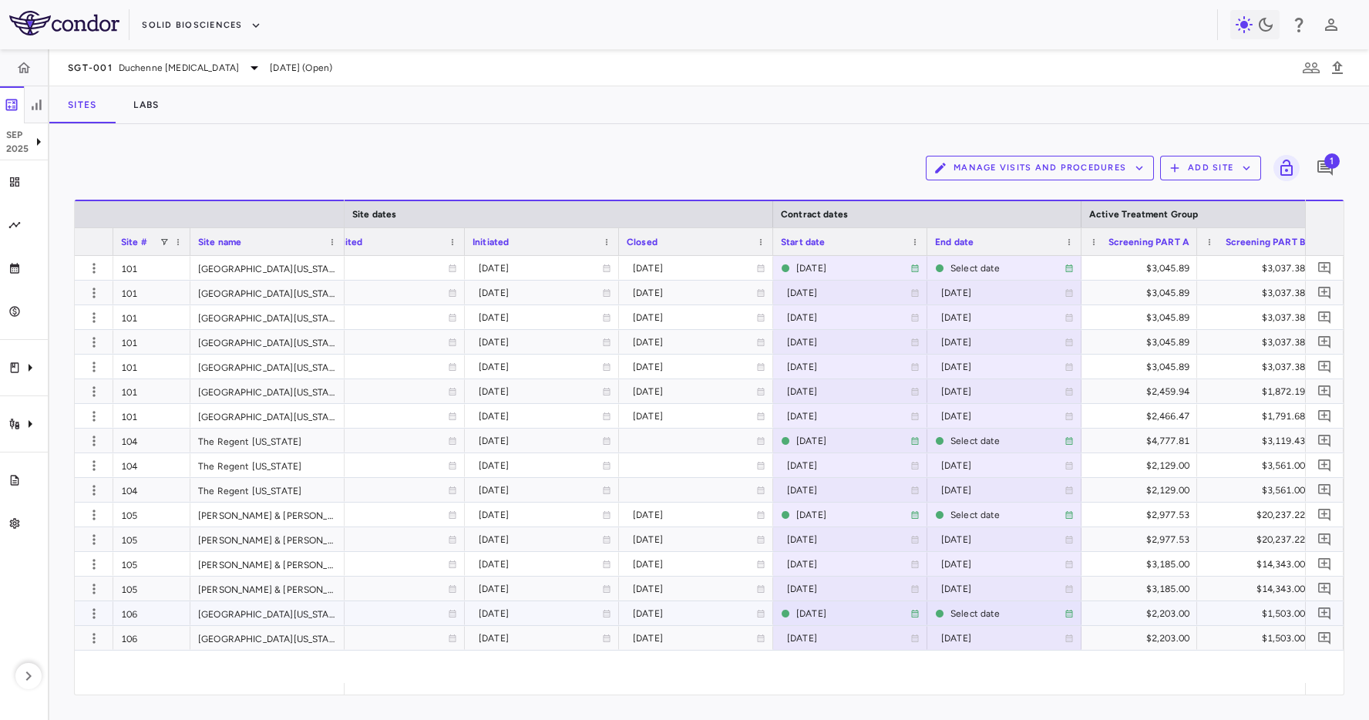
scroll to position [0, 2136]
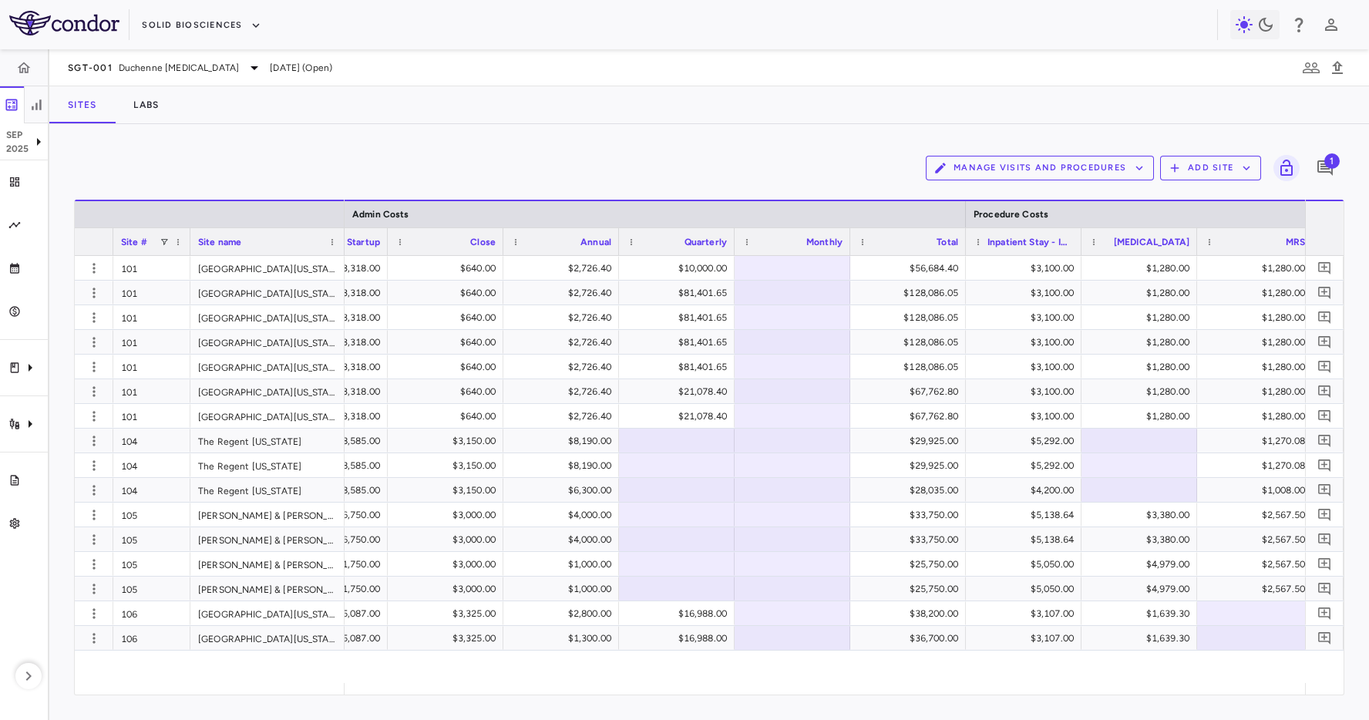
click at [327, 136] on div "Manage Visits and Procedures Add Site 1 Drag here to set row groups Drag here t…" at bounding box center [709, 422] width 1320 height 596
click at [199, 31] on button "Solid Biosciences" at bounding box center [201, 25] width 119 height 25
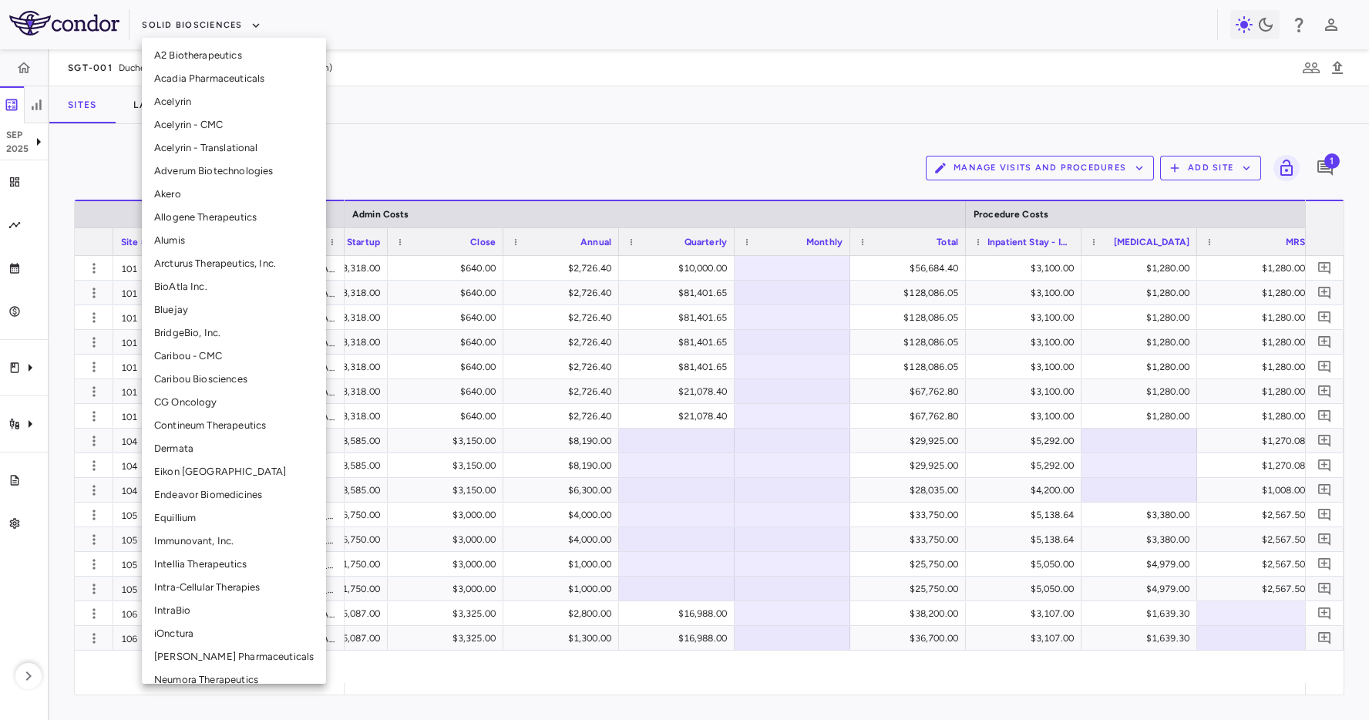
click at [224, 97] on li "Acelyrin" at bounding box center [234, 101] width 184 height 23
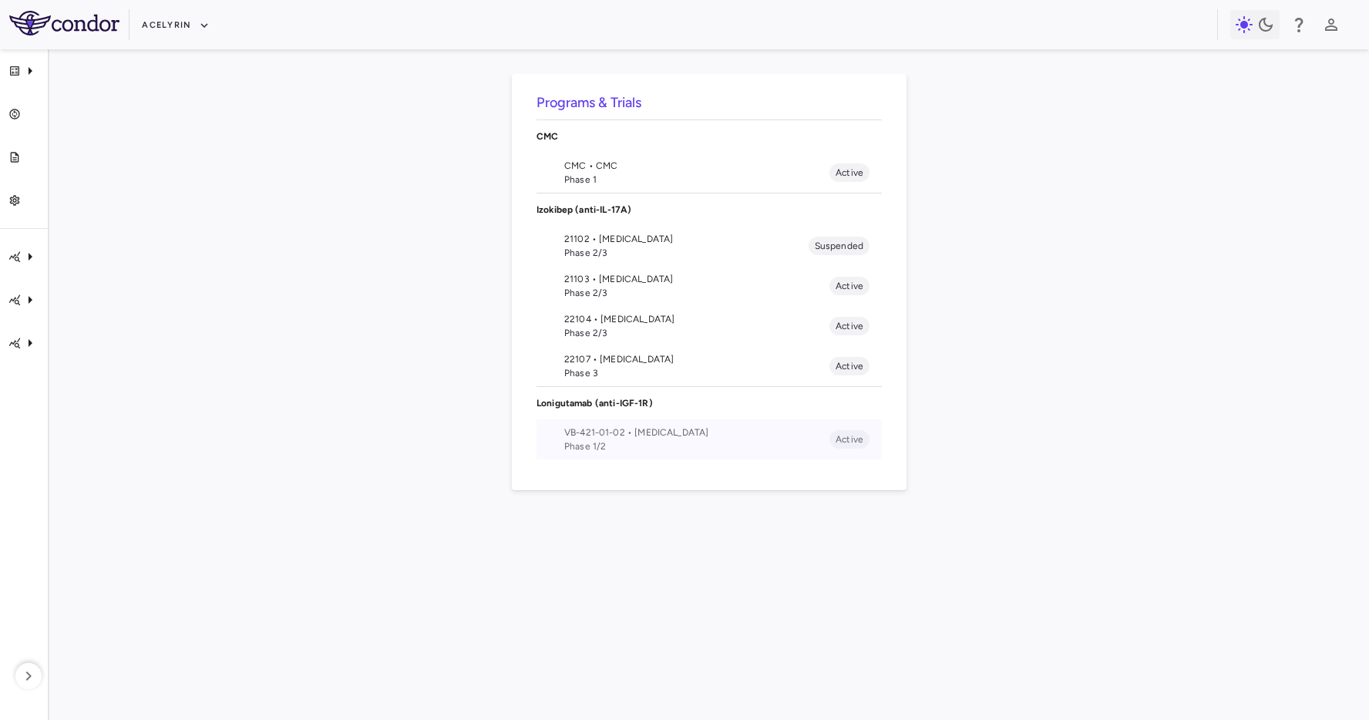
click at [725, 444] on span "Phase 1/2" at bounding box center [696, 446] width 265 height 14
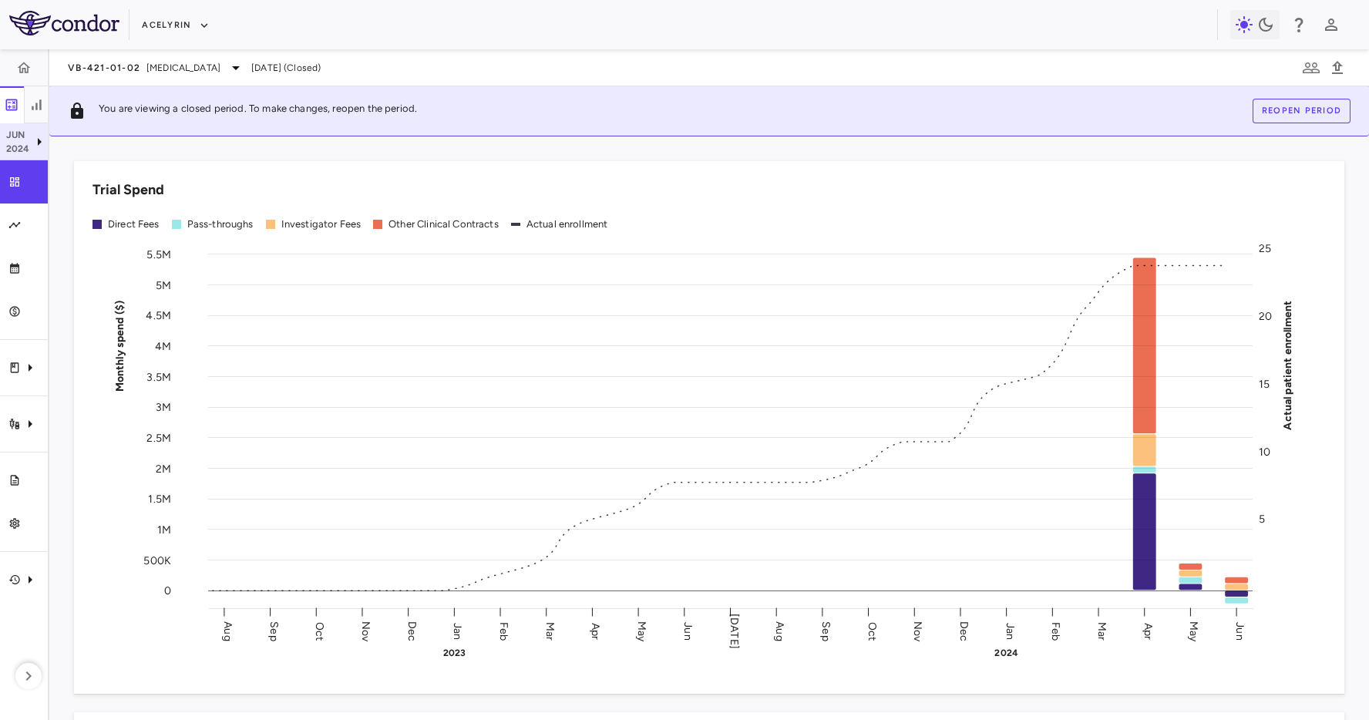
click at [19, 141] on div "Jun 2024" at bounding box center [18, 142] width 24 height 28
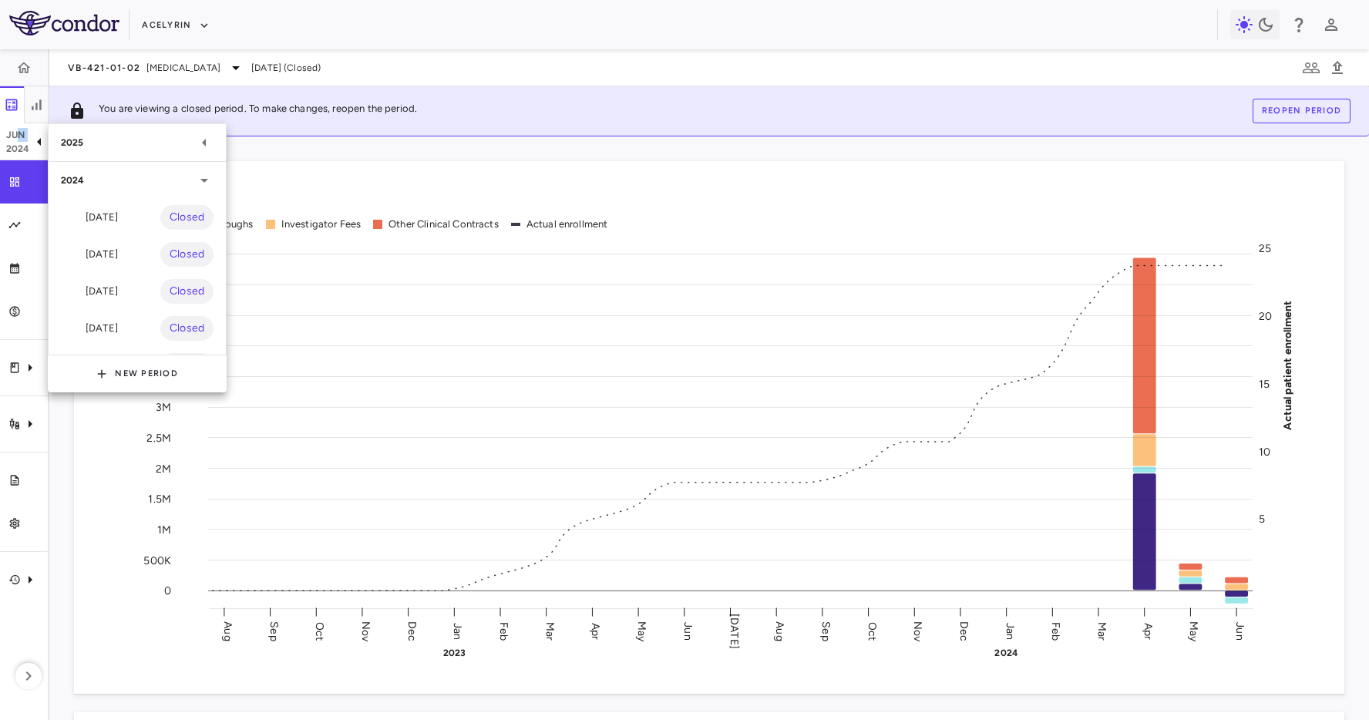
click at [139, 154] on div "2025" at bounding box center [137, 142] width 177 height 37
click at [135, 175] on div "Sep 2025 Open" at bounding box center [137, 179] width 177 height 37
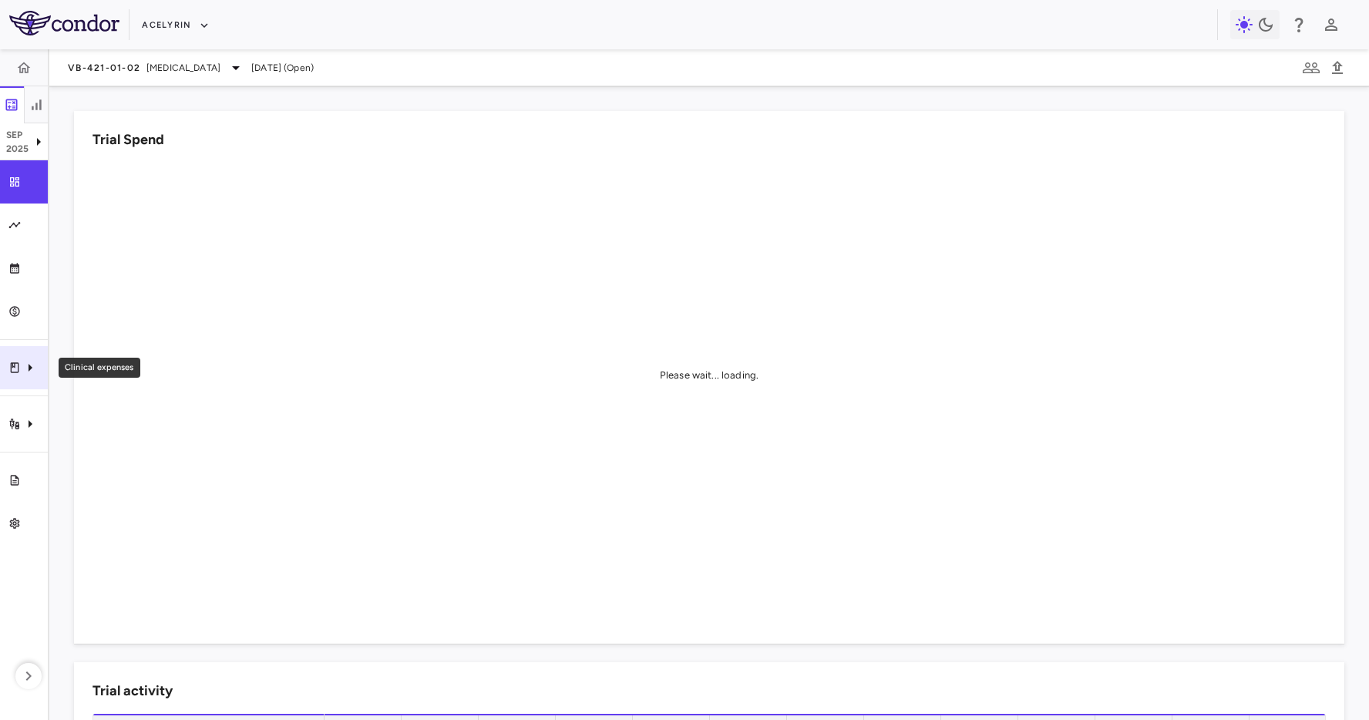
click at [27, 375] on icon "Clinical expenses" at bounding box center [30, 367] width 19 height 19
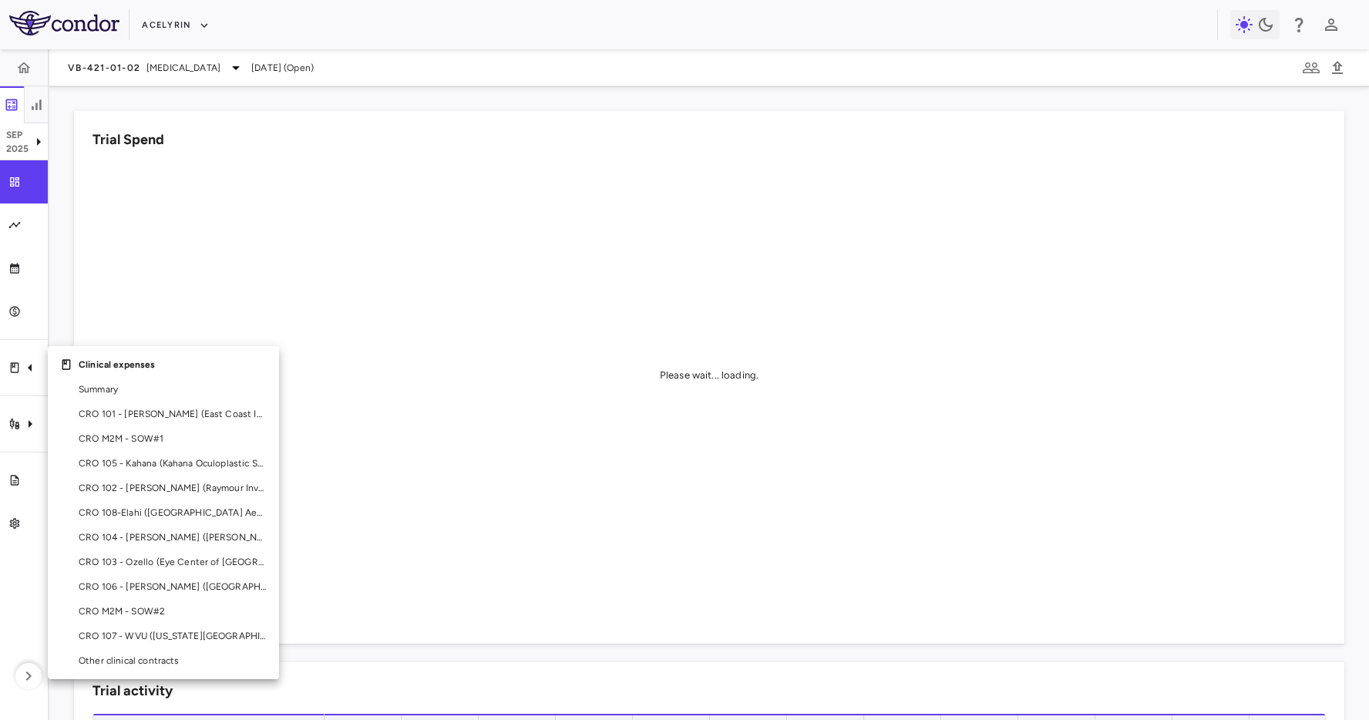
click at [208, 260] on div at bounding box center [684, 360] width 1369 height 720
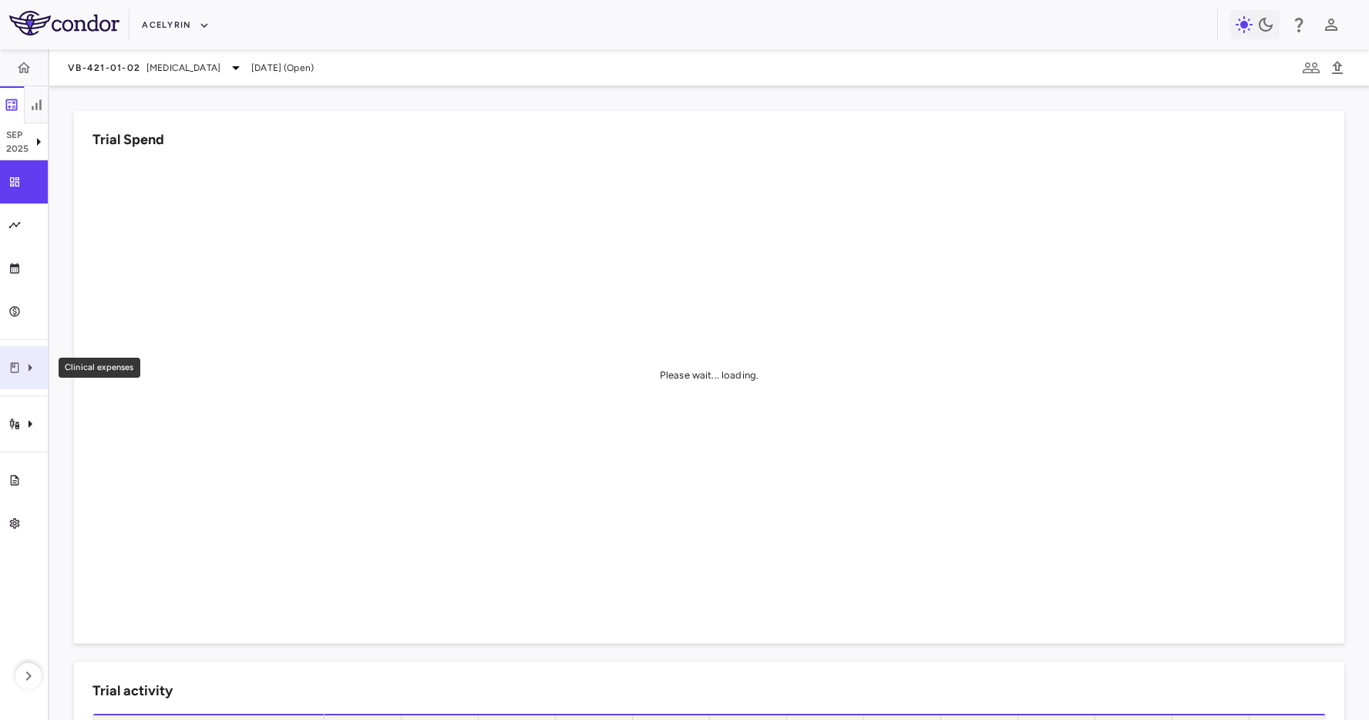
click at [22, 358] on icon "Clinical expenses" at bounding box center [30, 367] width 19 height 19
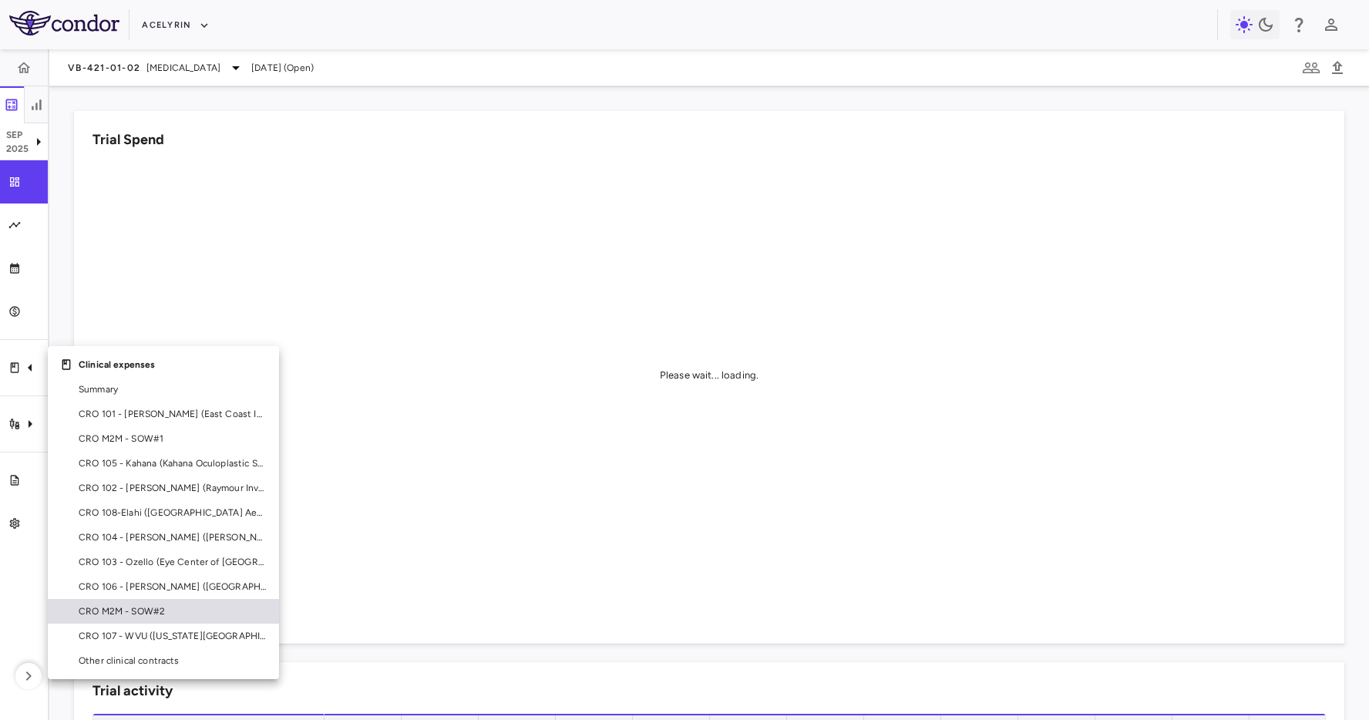
click at [183, 607] on span "CRO M2M - SOW#2" at bounding box center [173, 611] width 188 height 14
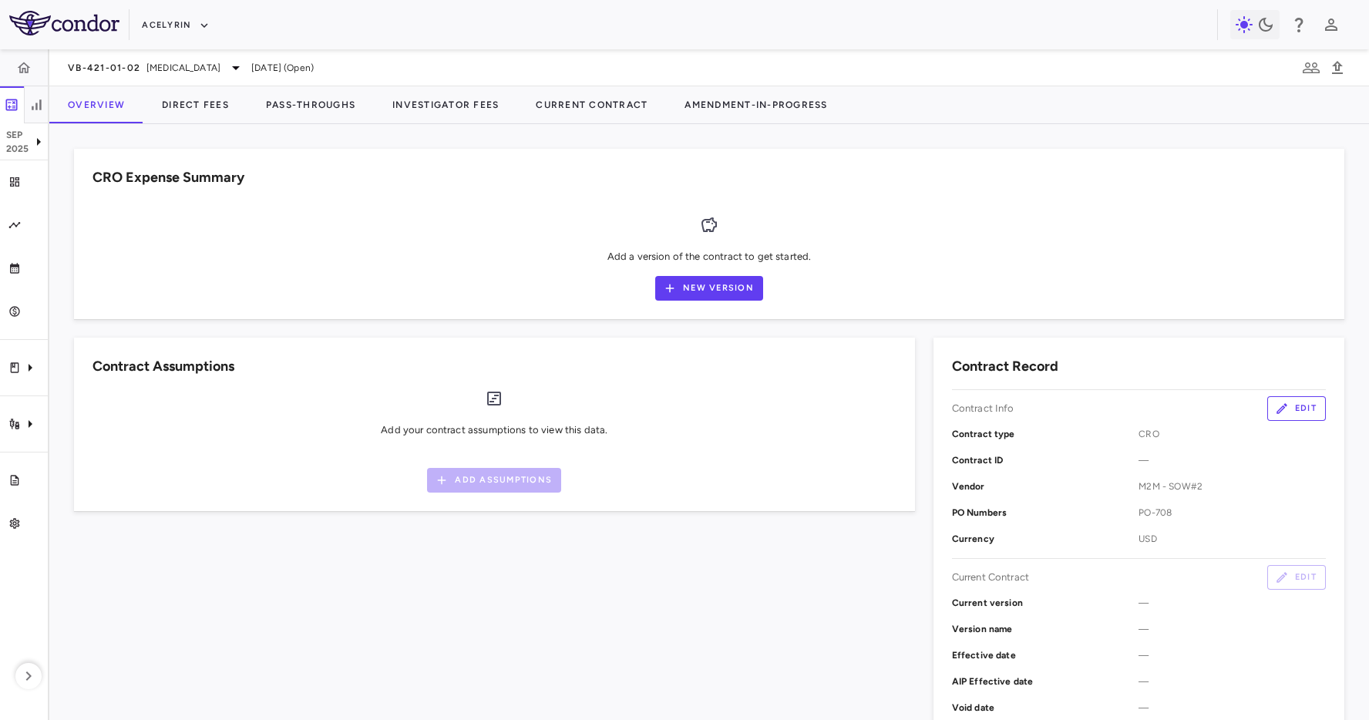
scroll to position [3, 0]
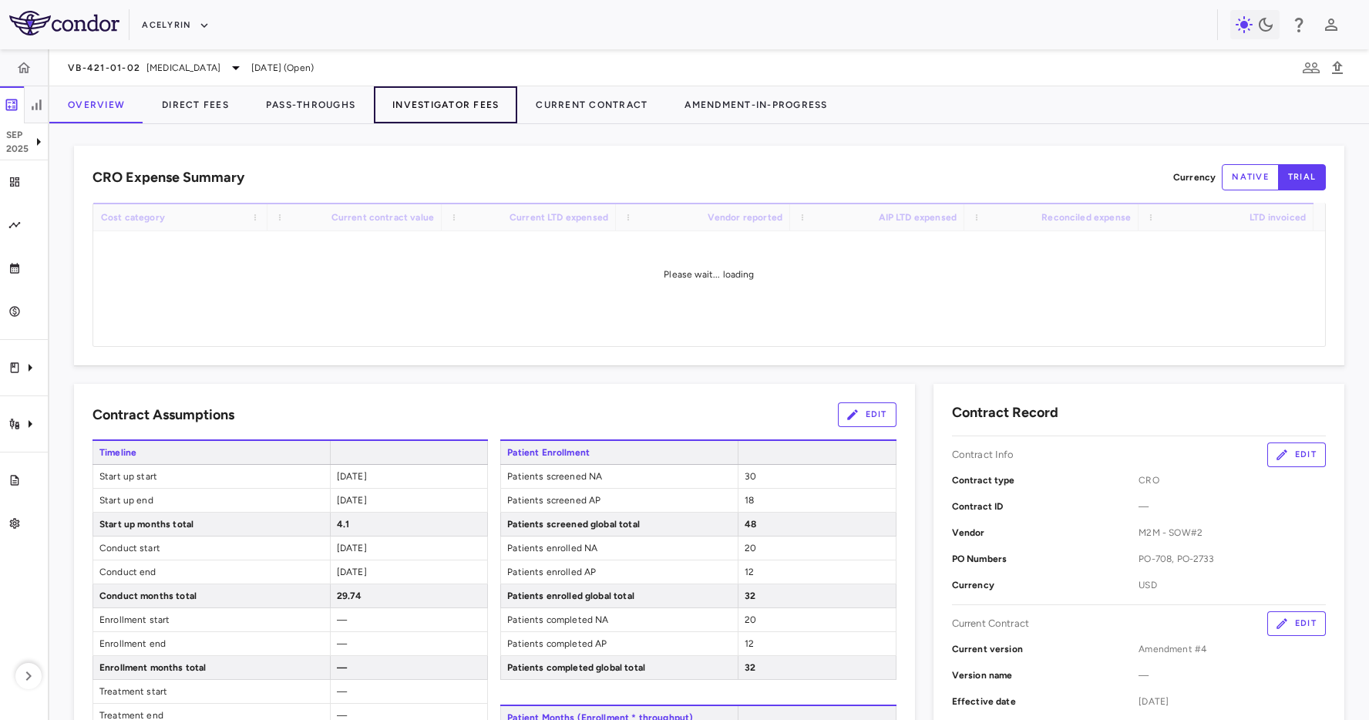
click at [508, 93] on button "Investigator Fees" at bounding box center [445, 104] width 143 height 37
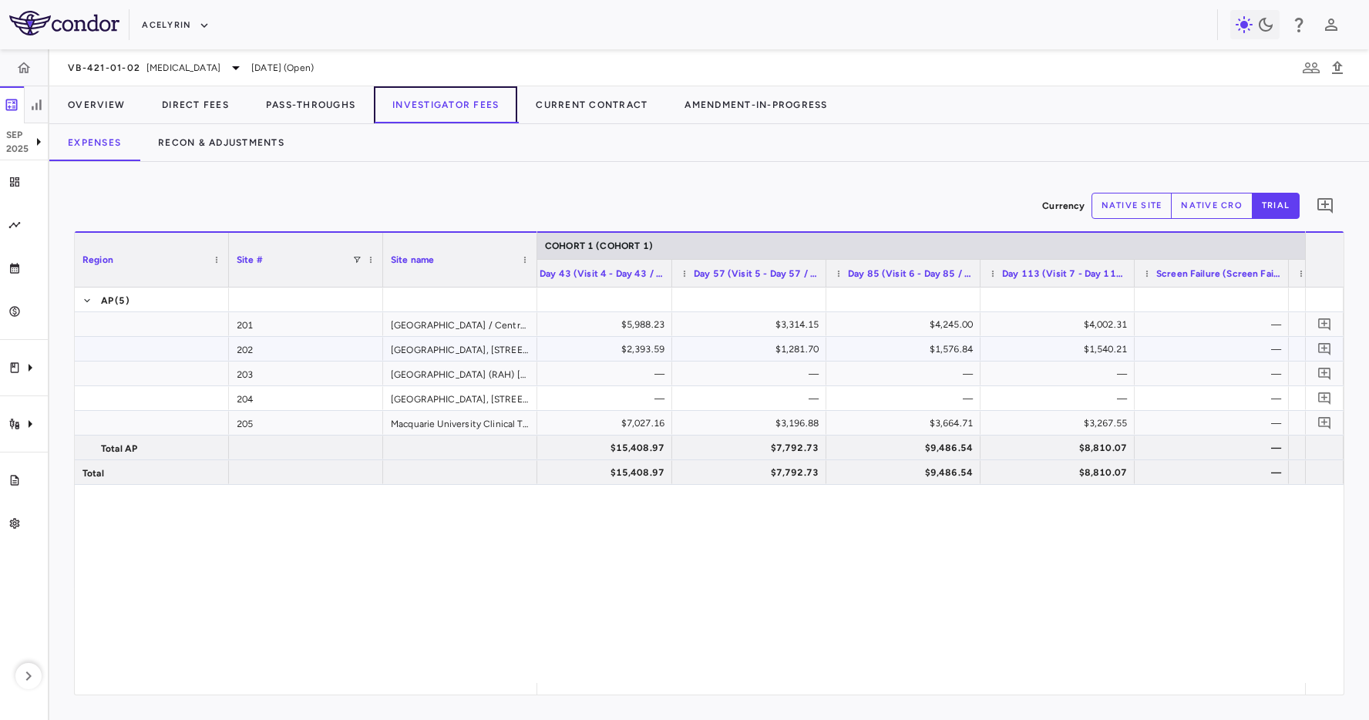
scroll to position [0, 2059]
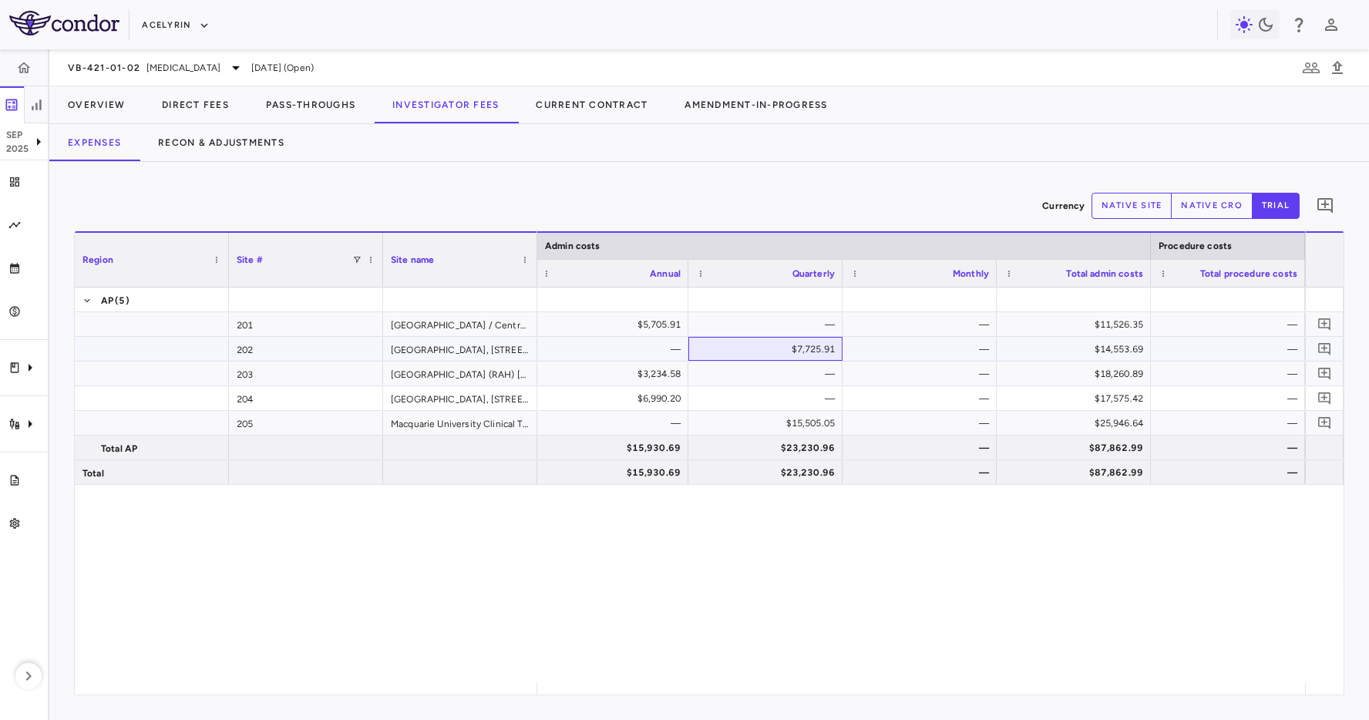
click at [819, 352] on div "$7,725.91" at bounding box center [768, 349] width 133 height 25
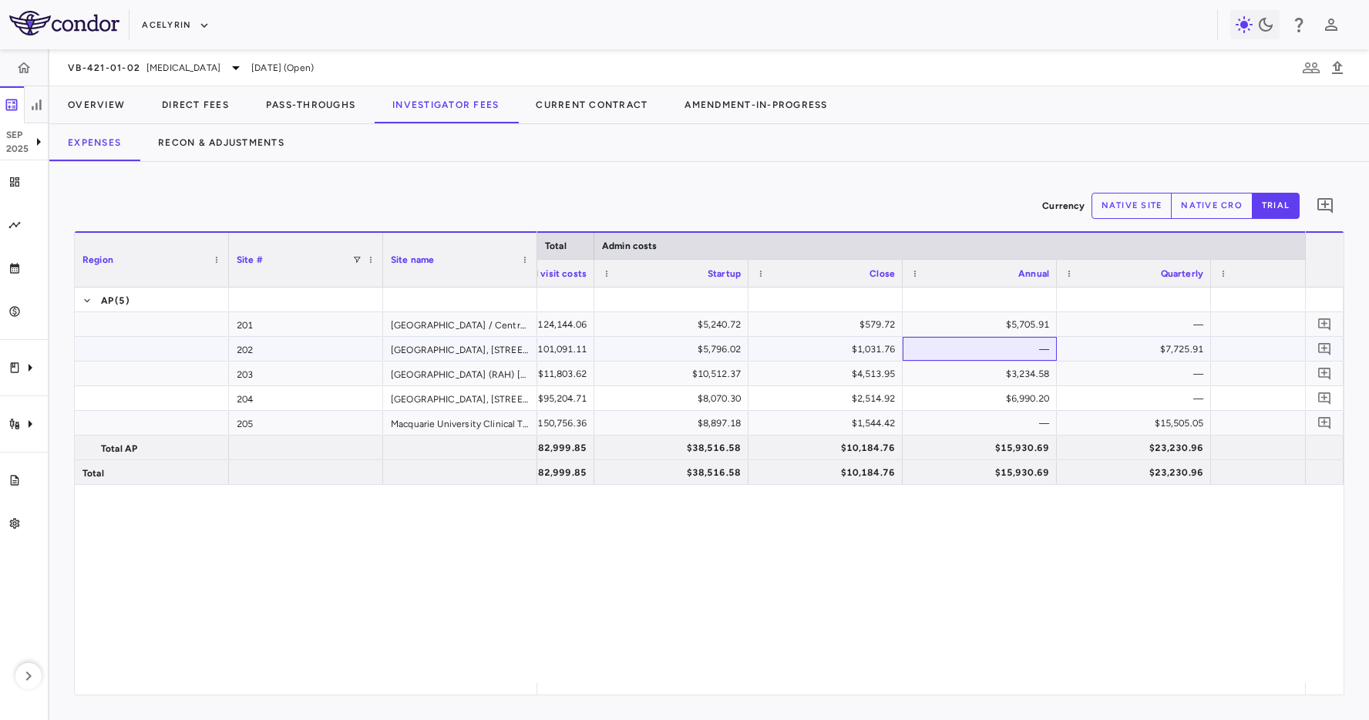
click at [986, 347] on div "—" at bounding box center [983, 349] width 133 height 25
click at [843, 345] on div "$1,031.76" at bounding box center [828, 349] width 133 height 25
click at [716, 349] on div "$5,796.02" at bounding box center [674, 349] width 133 height 25
click at [1005, 359] on div "—" at bounding box center [983, 349] width 133 height 25
click at [1007, 325] on div "$5,705.91" at bounding box center [983, 324] width 133 height 25
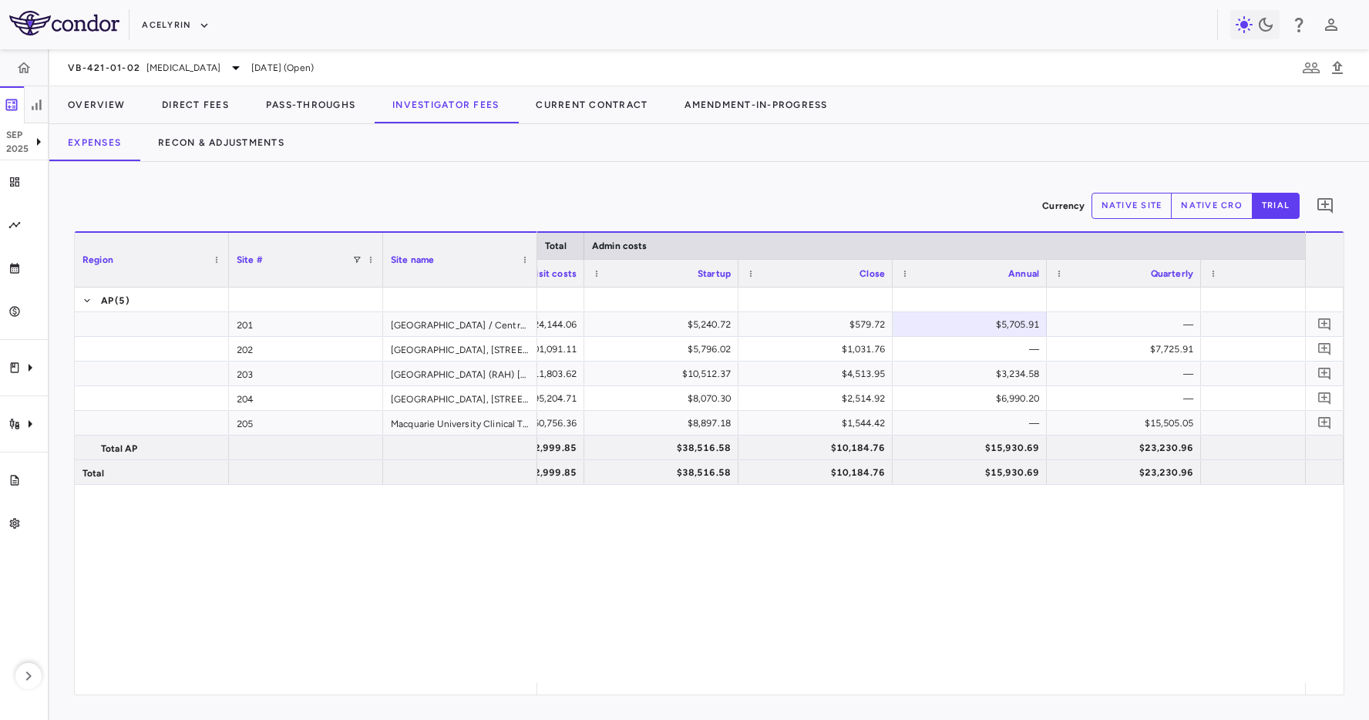
click at [1131, 209] on button "native site" at bounding box center [1132, 206] width 81 height 26
click at [1011, 322] on div "A$8,574.00" at bounding box center [973, 324] width 133 height 25
click at [1284, 205] on button "trial" at bounding box center [1276, 206] width 48 height 26
click at [1133, 203] on button "native site" at bounding box center [1132, 206] width 81 height 26
type button "site"
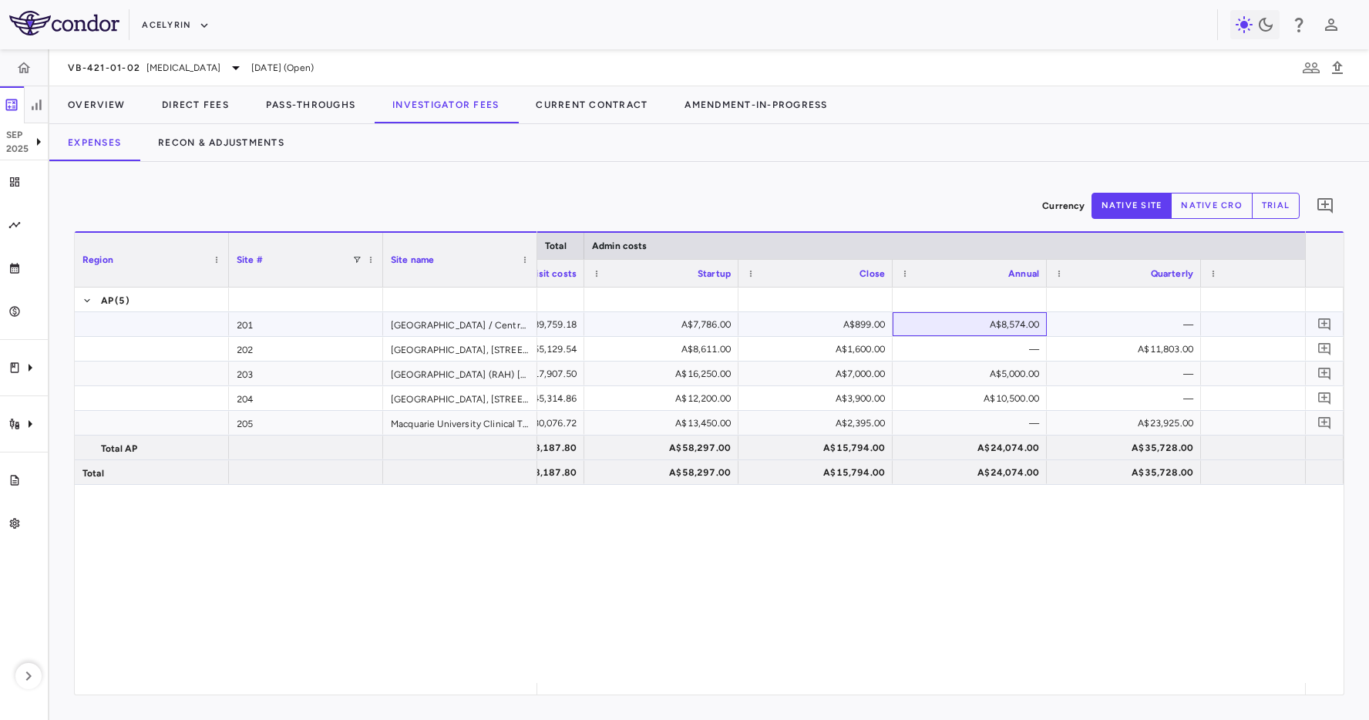
click at [992, 322] on div "A$8,574.00" at bounding box center [973, 324] width 133 height 25
click at [12, 415] on div "Trial activity" at bounding box center [24, 423] width 48 height 43
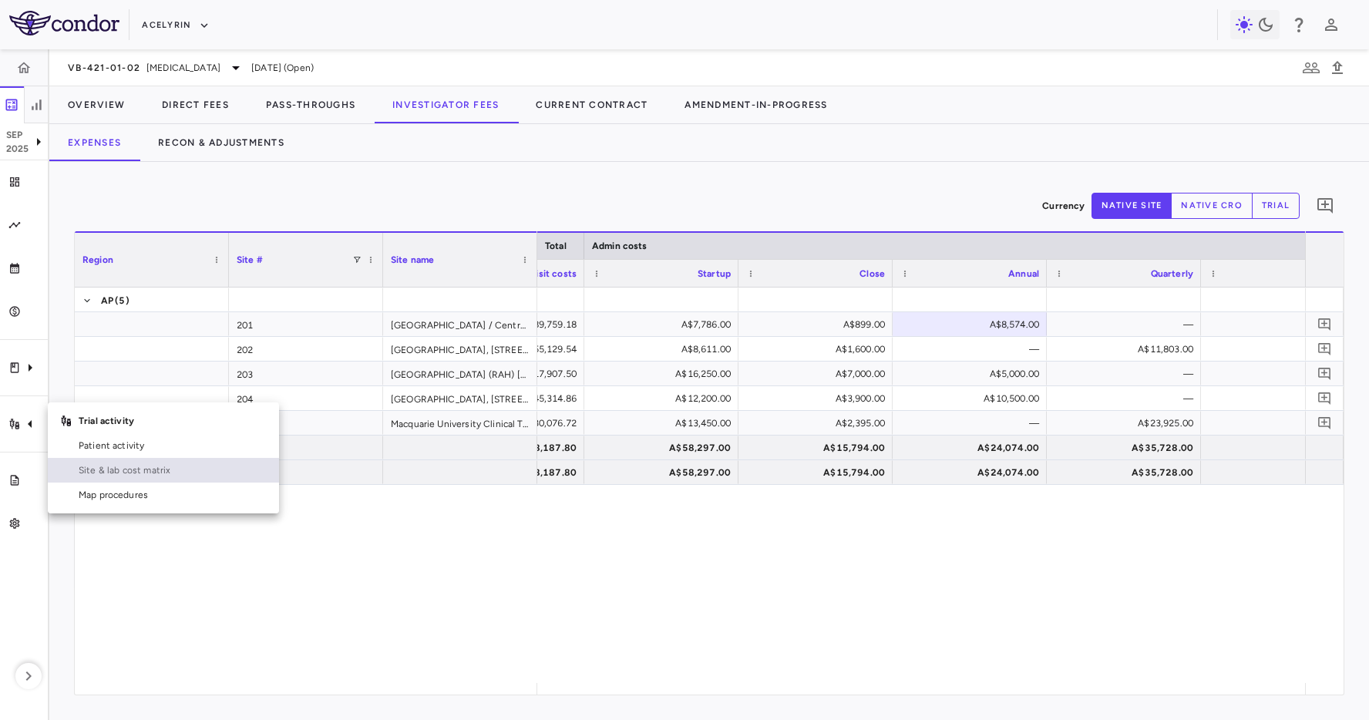
click at [109, 462] on link "Site & lab cost matrix" at bounding box center [163, 470] width 231 height 25
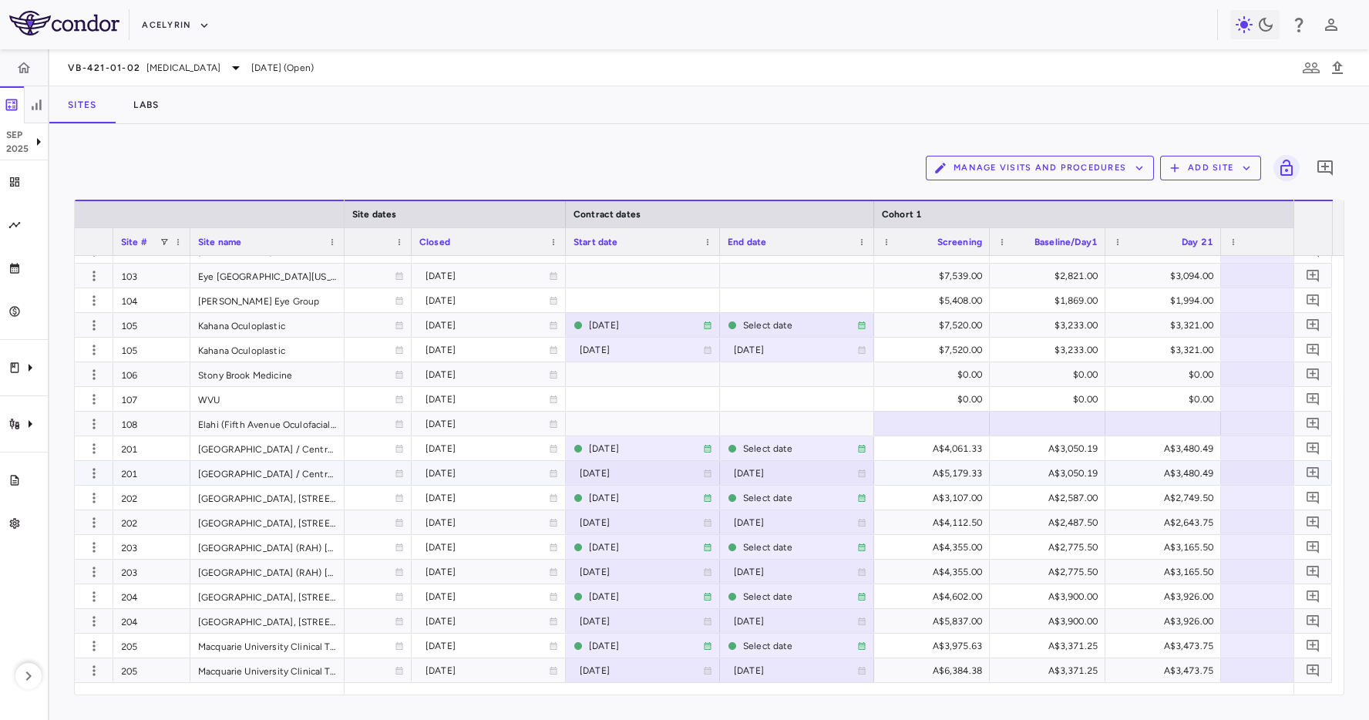
scroll to position [0, 1235]
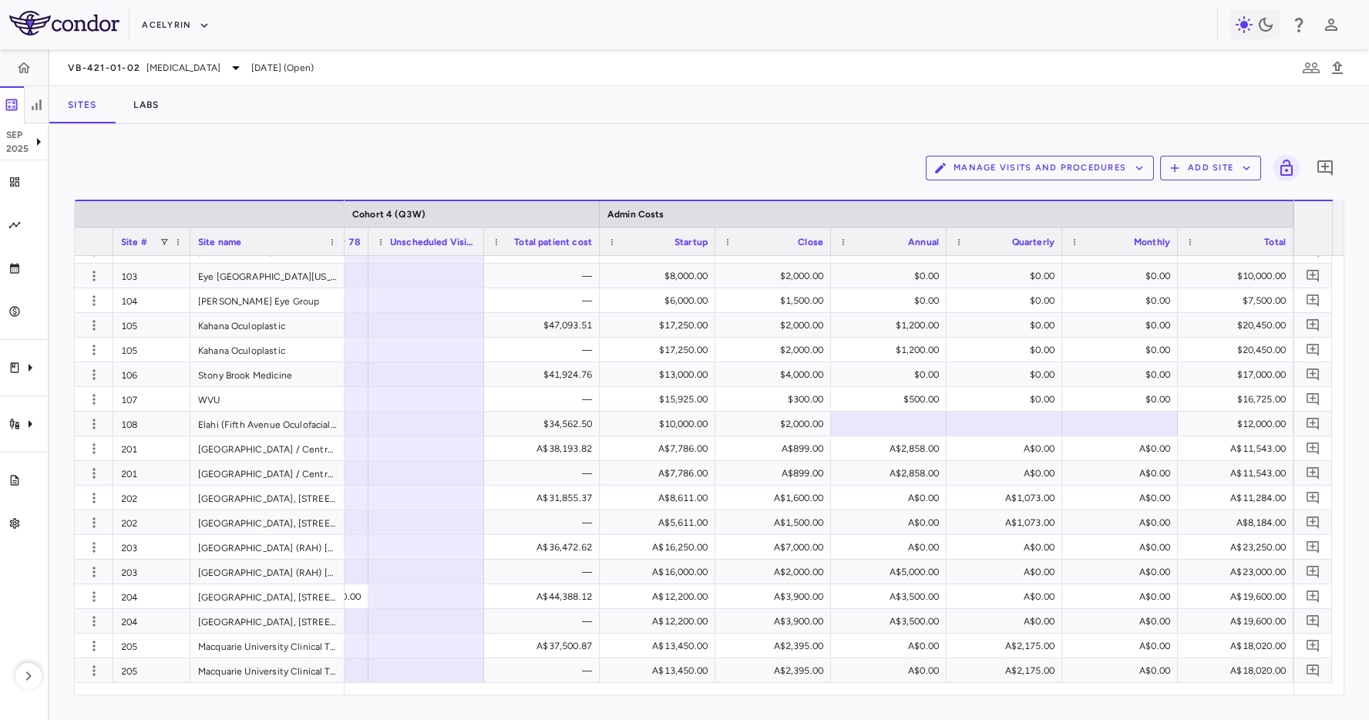
drag, startPoint x: 336, startPoint y: 171, endPoint x: 279, endPoint y: 169, distance: 57.1
click at [334, 171] on div "Manage Visits and Procedures Add Site 0" at bounding box center [709, 168] width 1270 height 39
click at [32, 67] on button "button" at bounding box center [23, 67] width 37 height 37
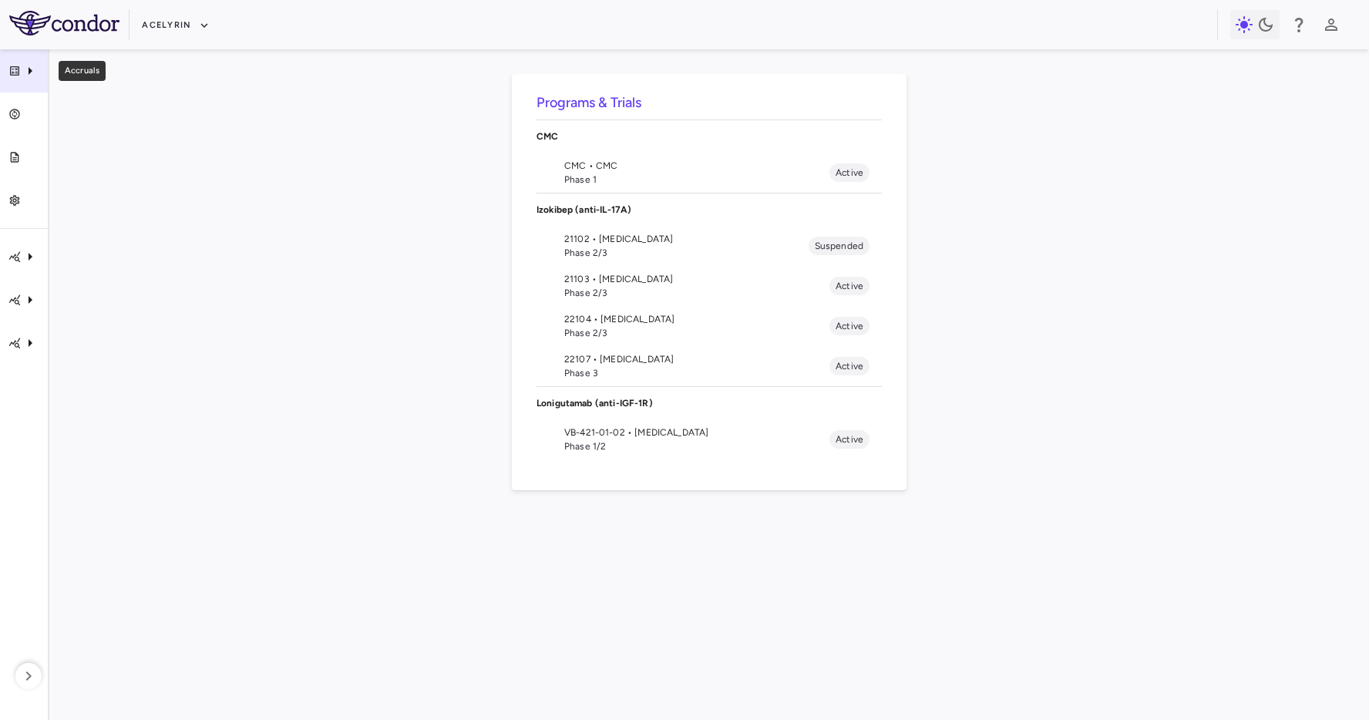
click at [25, 80] on div "Accruals" at bounding box center [24, 70] width 48 height 43
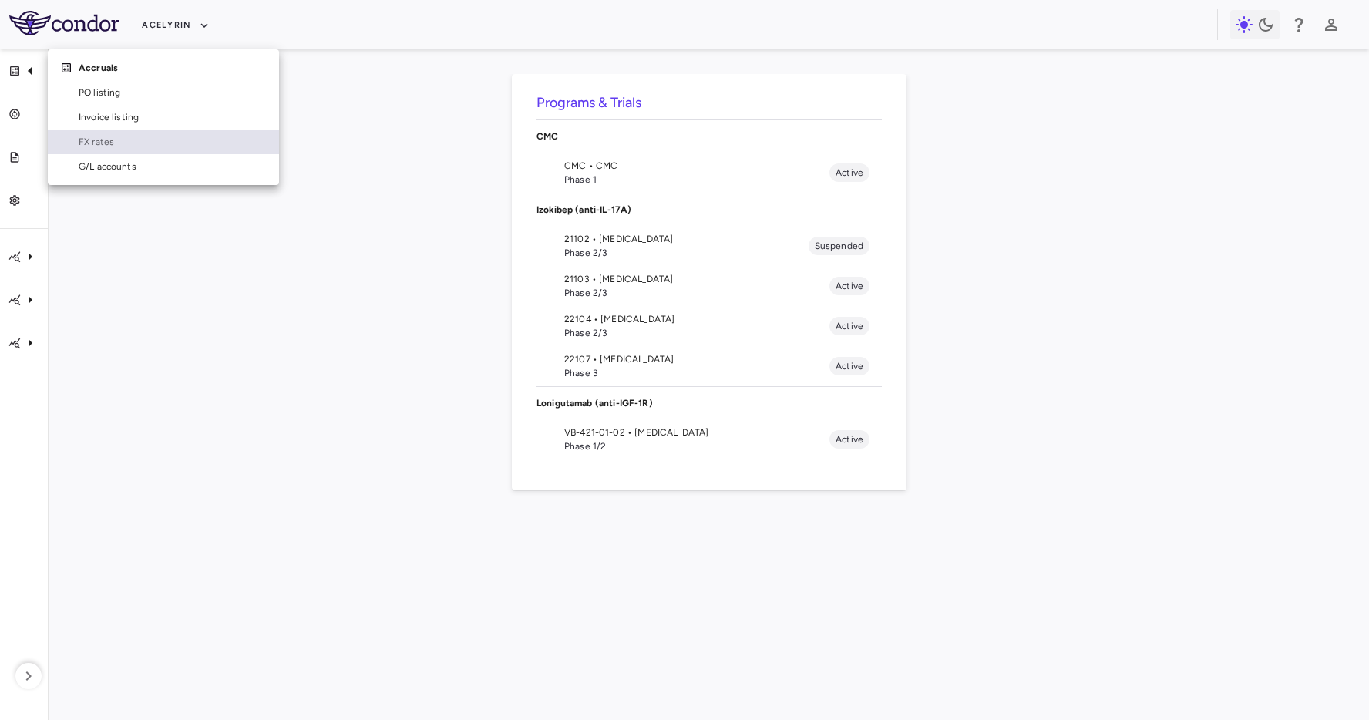
click at [117, 142] on span "FX rates" at bounding box center [173, 142] width 188 height 14
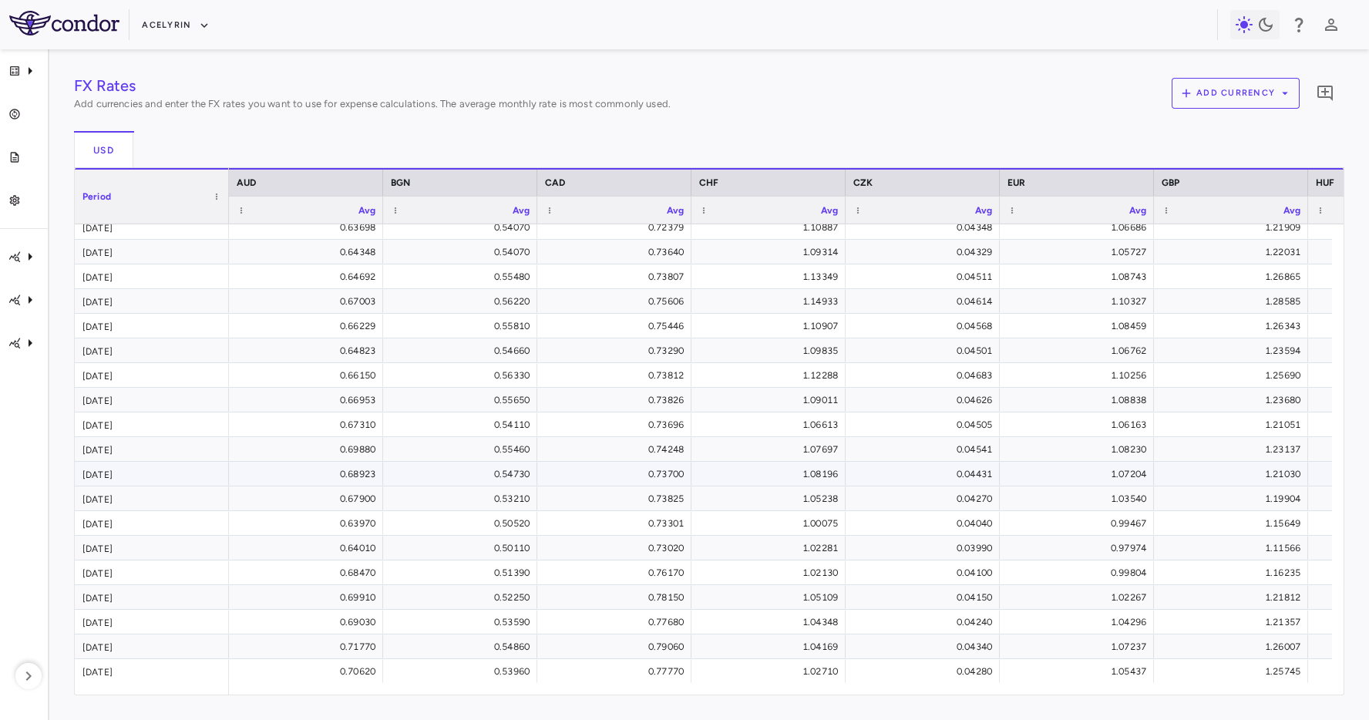
scroll to position [712, 0]
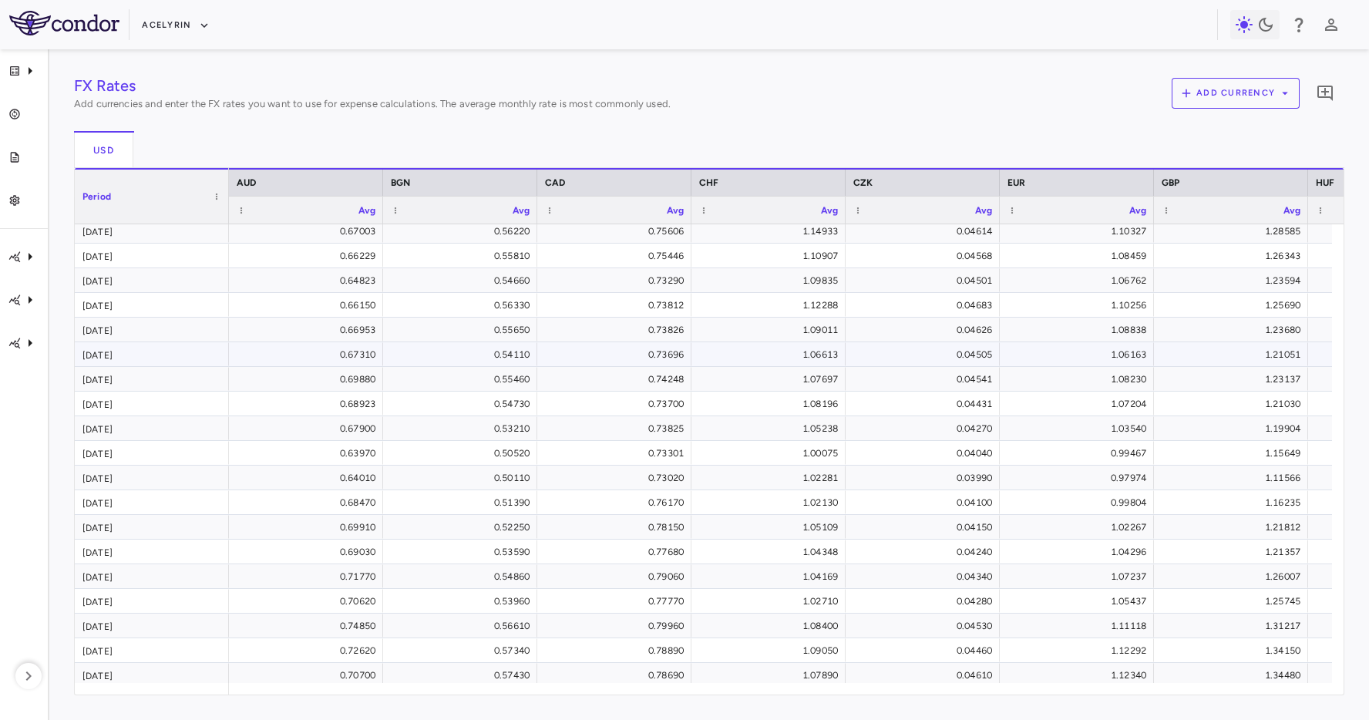
click at [151, 360] on div "Feb 2023" at bounding box center [152, 354] width 154 height 24
